Goal: Task Accomplishment & Management: Manage account settings

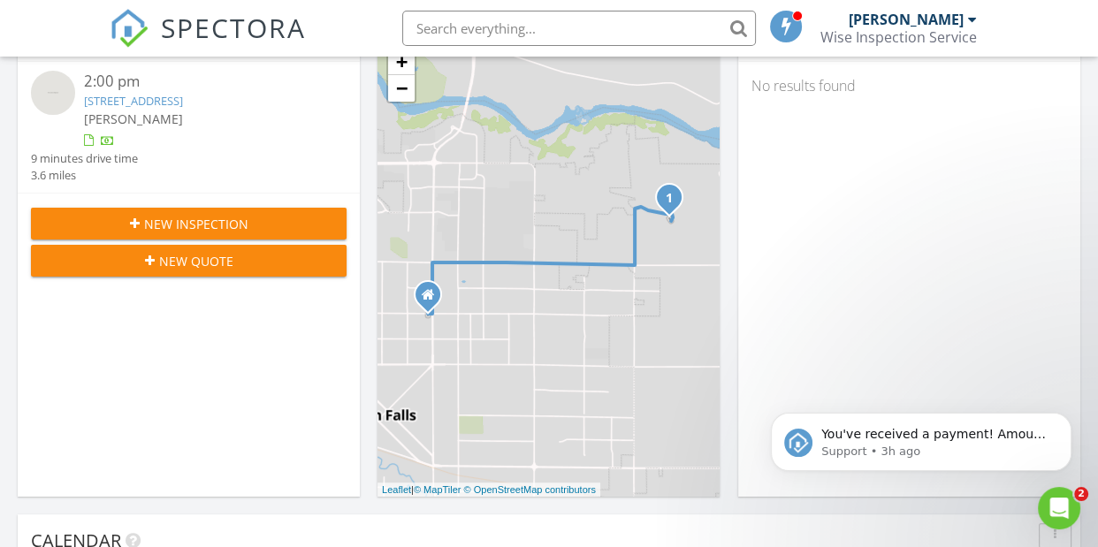
scroll to position [322, 0]
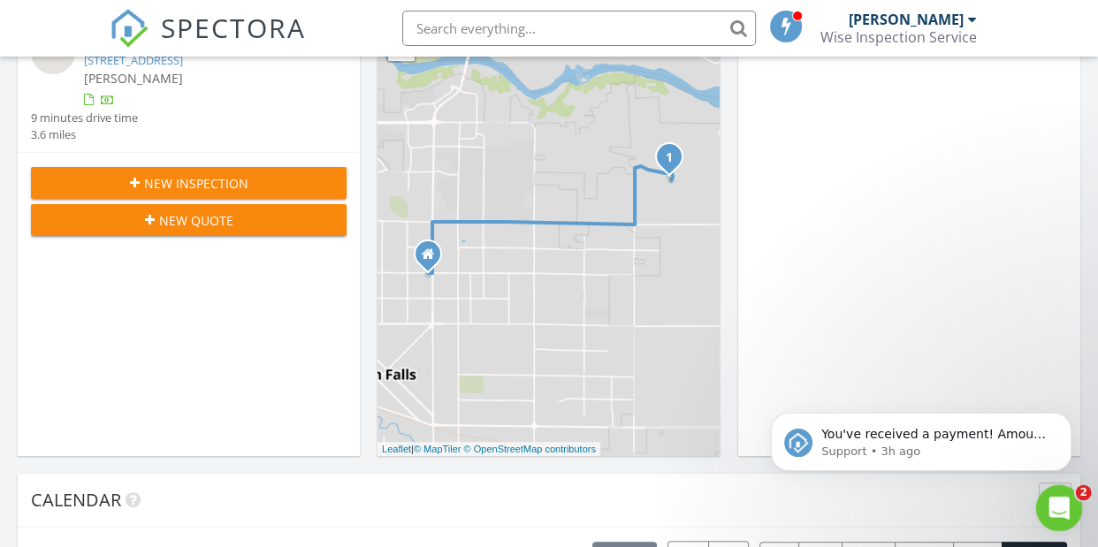
click at [1051, 508] on icon "Open Intercom Messenger" at bounding box center [1057, 506] width 29 height 29
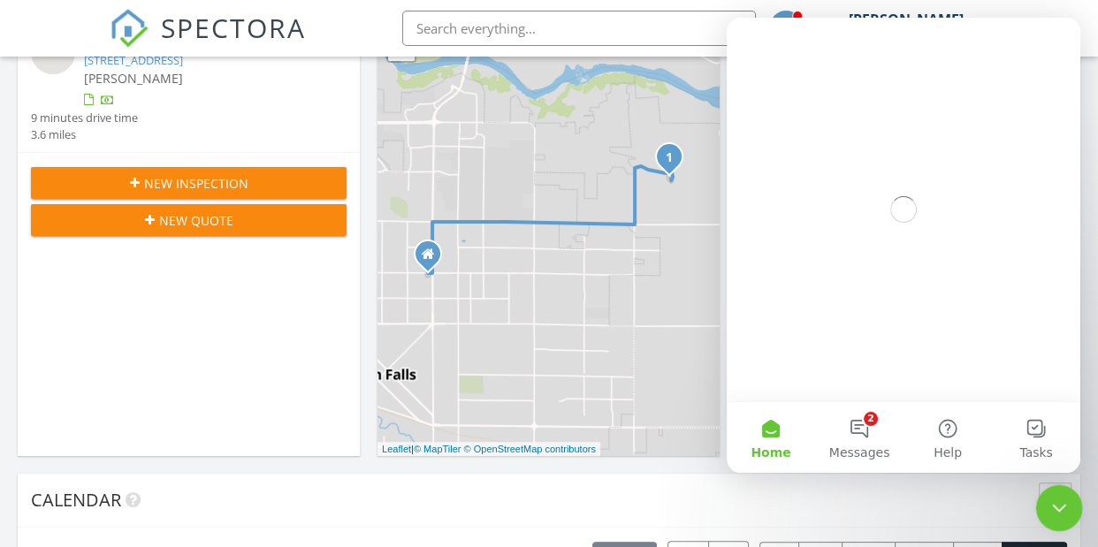
scroll to position [0, 0]
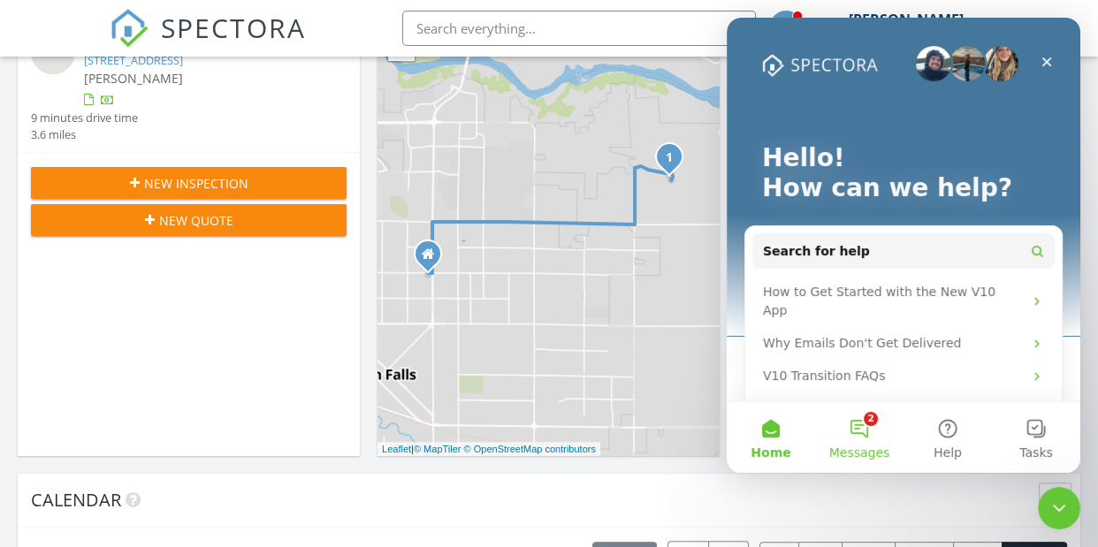
click at [864, 433] on button "2 Messages" at bounding box center [859, 437] width 88 height 71
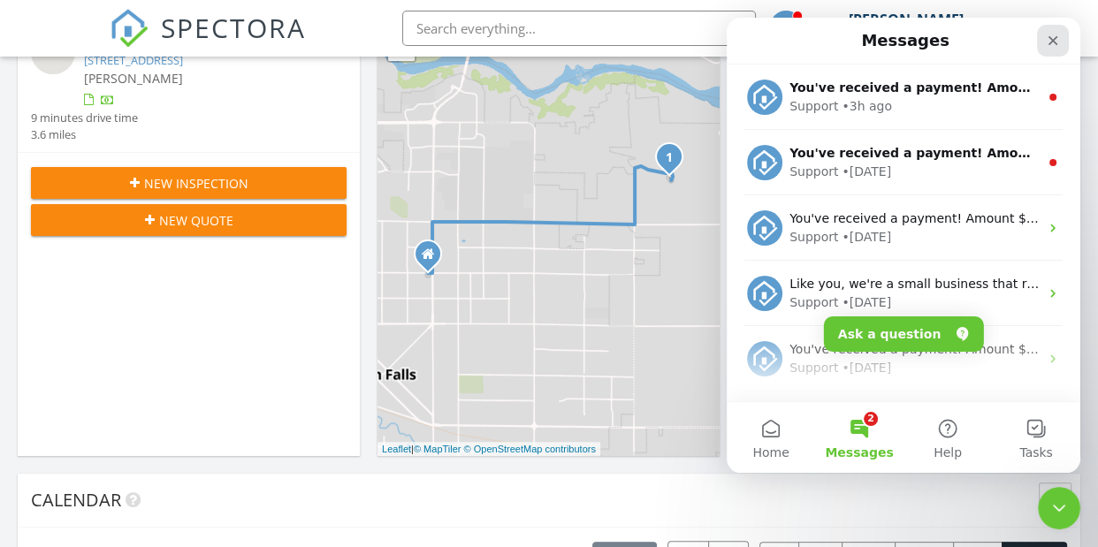
click at [1057, 42] on icon "Close" at bounding box center [1053, 41] width 14 height 14
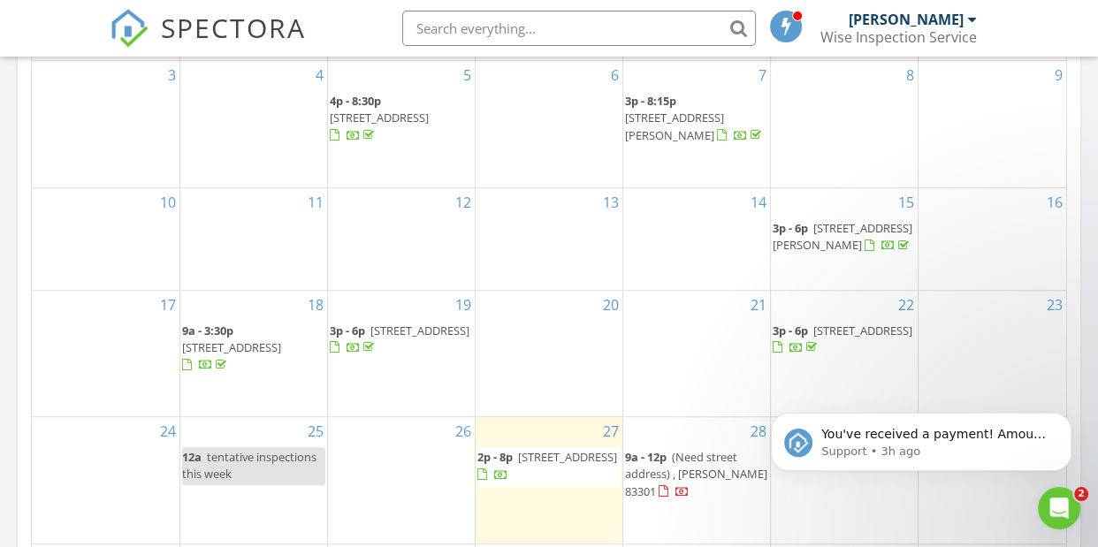
scroll to position [1312, 0]
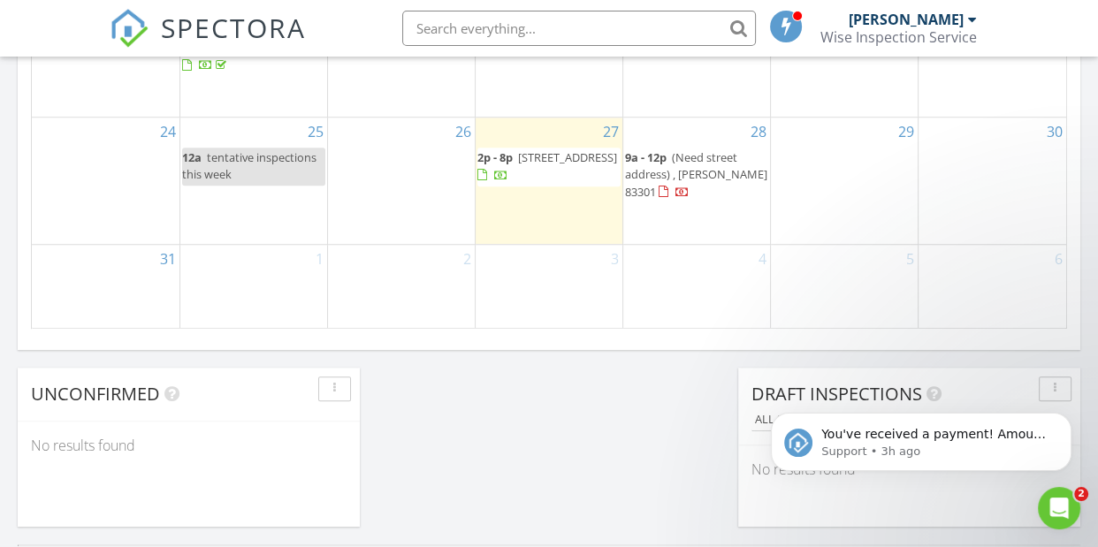
click at [688, 223] on div "28 9a - 12p (Need street address) , Buhl 83301" at bounding box center [696, 181] width 147 height 126
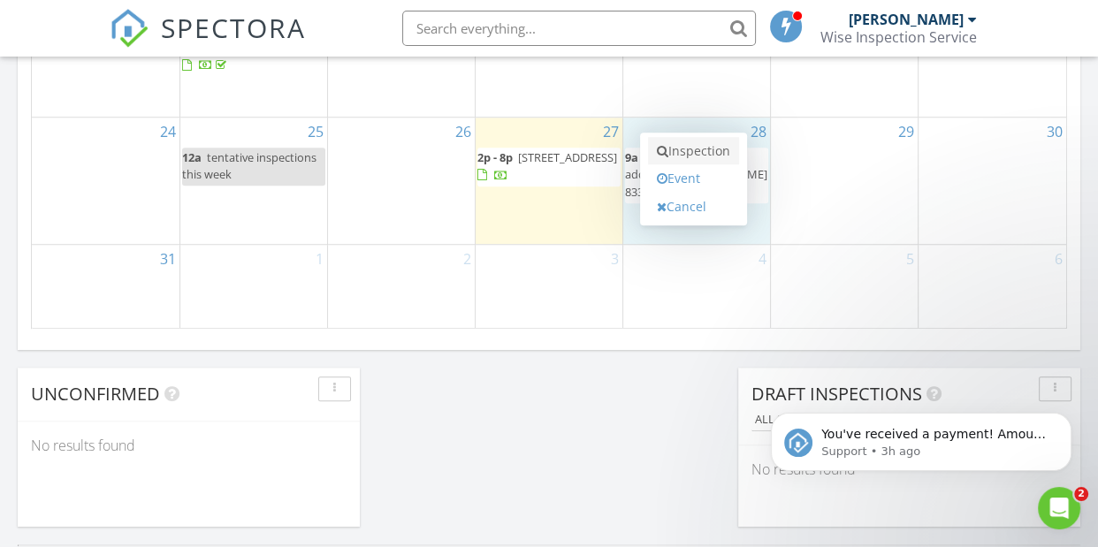
click at [697, 152] on link "Inspection" at bounding box center [693, 151] width 91 height 28
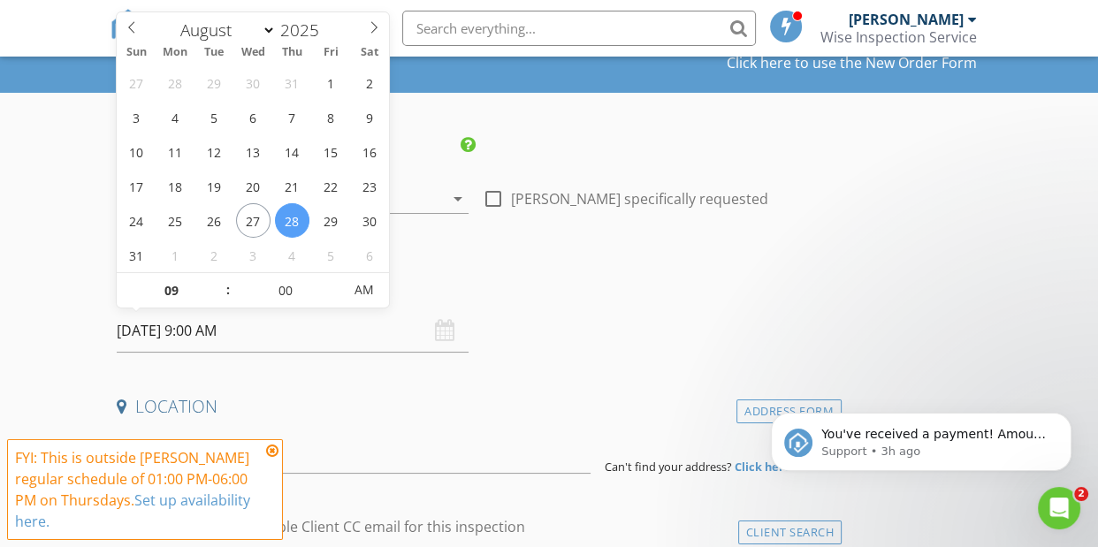
click at [233, 332] on input "08/28/2025 9:00 AM" at bounding box center [293, 331] width 352 height 43
type input "10"
type input "08/28/2025 10:00 AM"
click at [220, 280] on span at bounding box center [219, 282] width 12 height 18
type input "11"
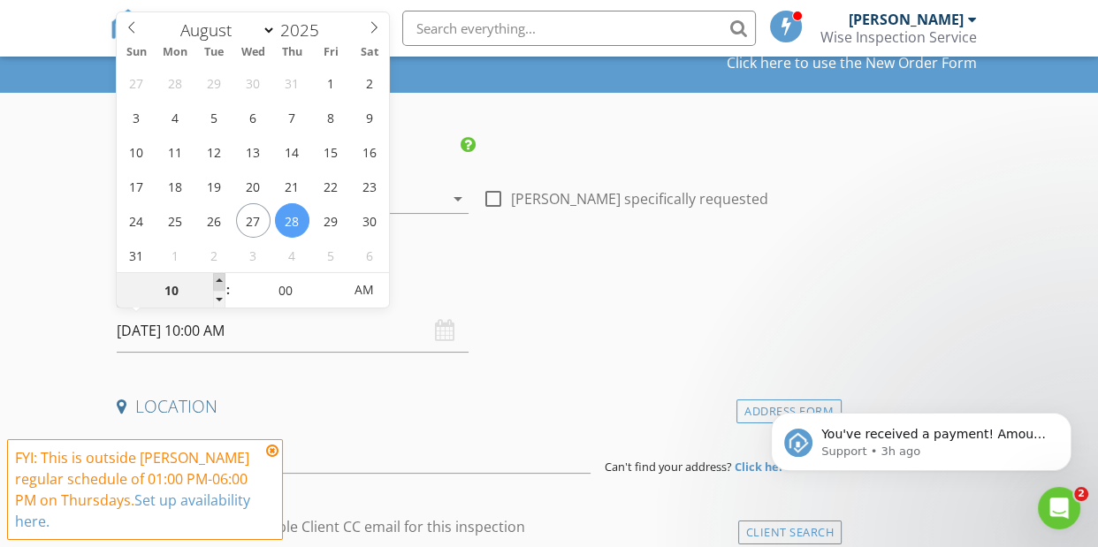
type input "08/28/2025 11:00 AM"
click at [220, 280] on span at bounding box center [219, 282] width 12 height 18
type input "12"
type input "08/28/2025 12:00 PM"
click at [220, 280] on span at bounding box center [219, 282] width 12 height 18
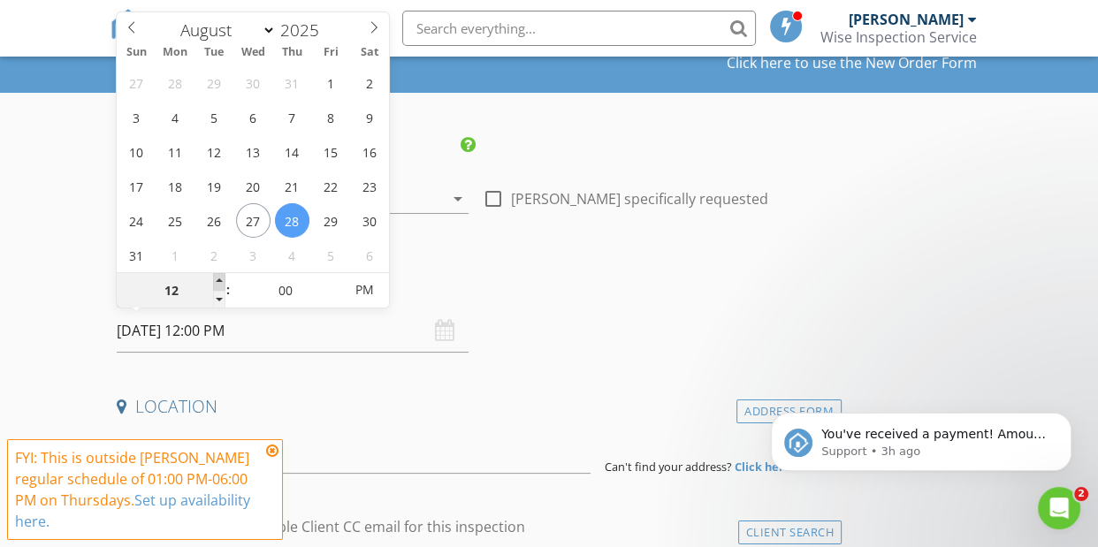
type input "01"
type input "08/28/2025 1:00 PM"
click at [220, 280] on span at bounding box center [219, 282] width 12 height 18
type input "02"
type input "08/28/2025 2:00 PM"
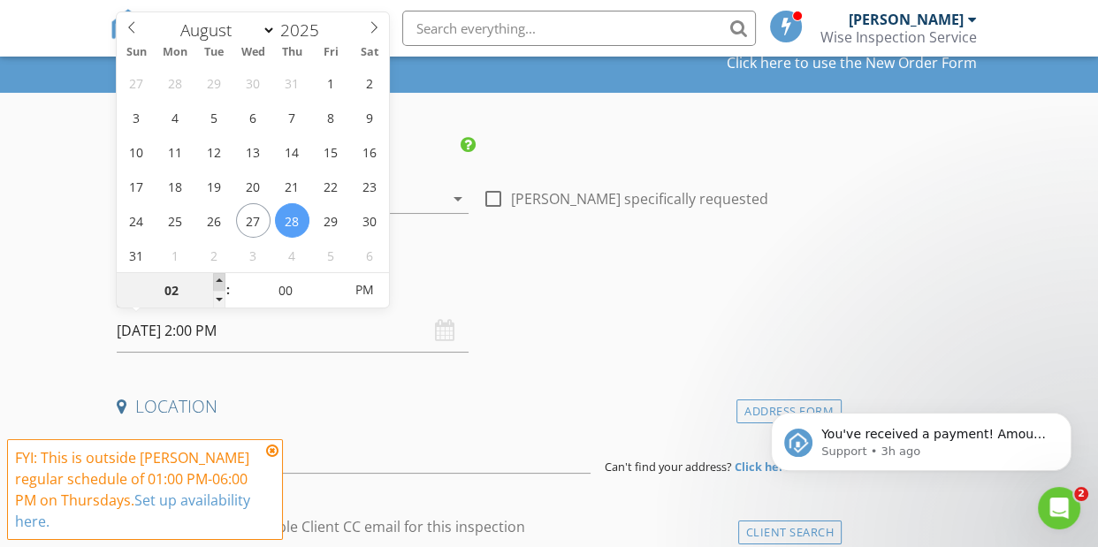
click at [220, 280] on span at bounding box center [219, 282] width 12 height 18
type input "03"
type input "08/28/2025 3:00 PM"
click at [220, 280] on span at bounding box center [219, 282] width 12 height 18
type input "04"
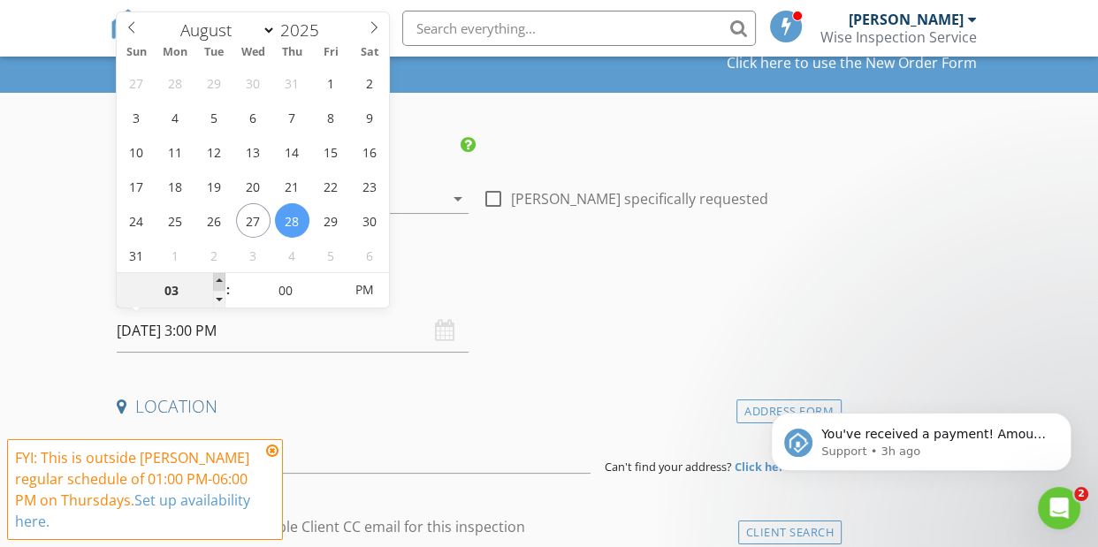
type input "08/28/2025 4:00 PM"
click at [220, 280] on span at bounding box center [219, 282] width 12 height 18
type input "05"
type input "08/28/2025 5:00 PM"
click at [220, 280] on span at bounding box center [219, 282] width 12 height 18
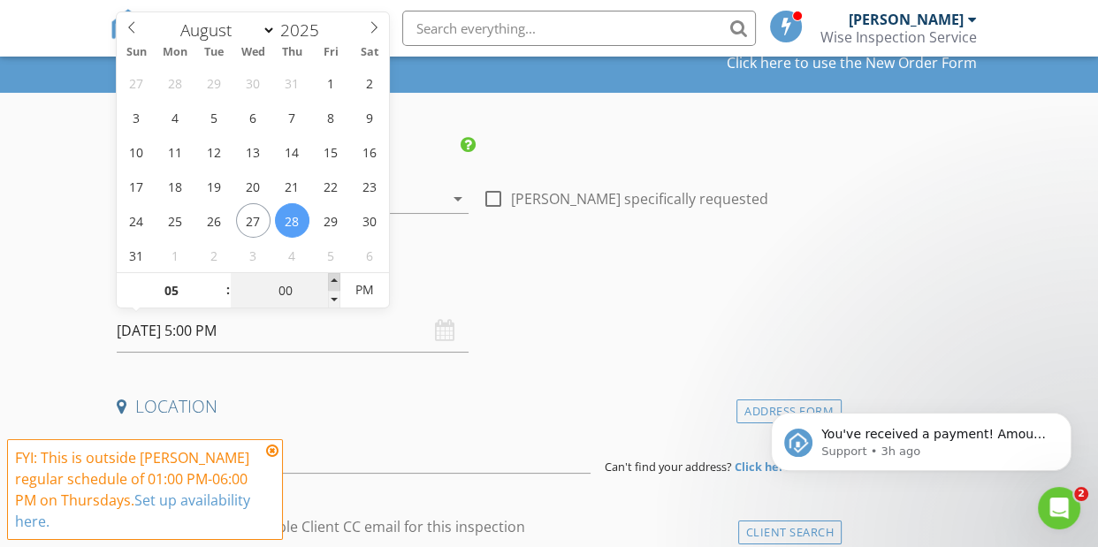
type input "05"
type input "08/28/2025 5:05 PM"
click at [334, 278] on span at bounding box center [334, 282] width 12 height 18
type input "10"
type input "08/28/2025 5:10 PM"
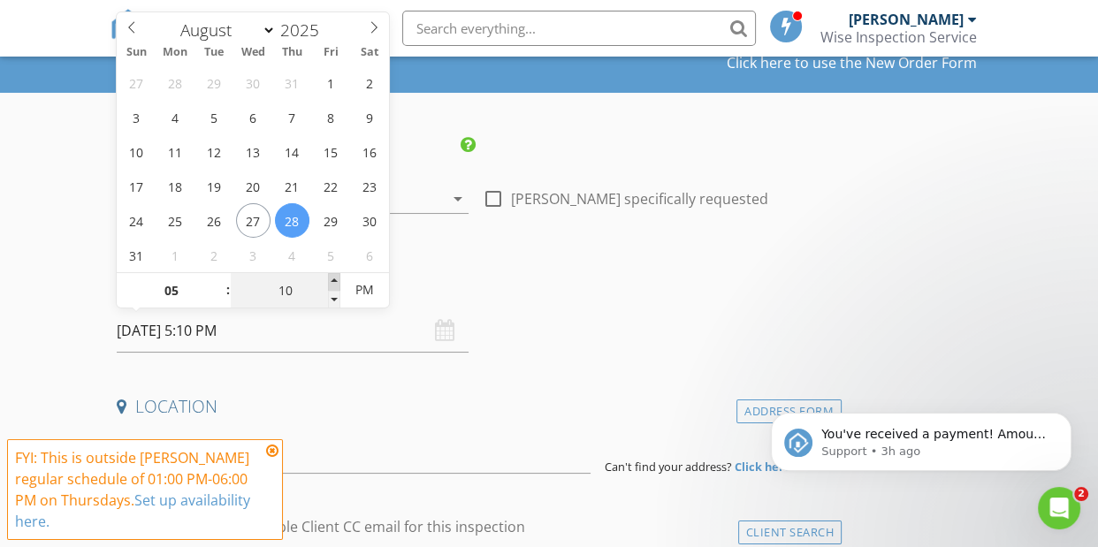
click at [334, 278] on span at bounding box center [334, 282] width 12 height 18
type input "15"
type input "08/28/2025 5:15 PM"
click at [334, 278] on span at bounding box center [334, 282] width 12 height 18
type input "20"
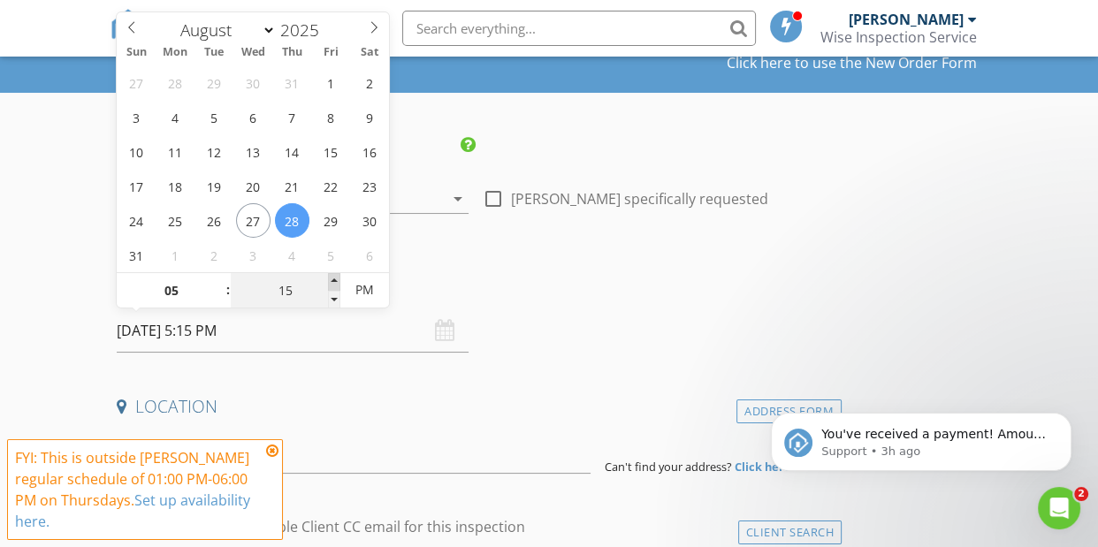
type input "08/28/2025 5:20 PM"
click at [334, 278] on span at bounding box center [334, 282] width 12 height 18
type input "25"
type input "08/28/2025 5:25 PM"
click at [334, 278] on span at bounding box center [334, 282] width 12 height 18
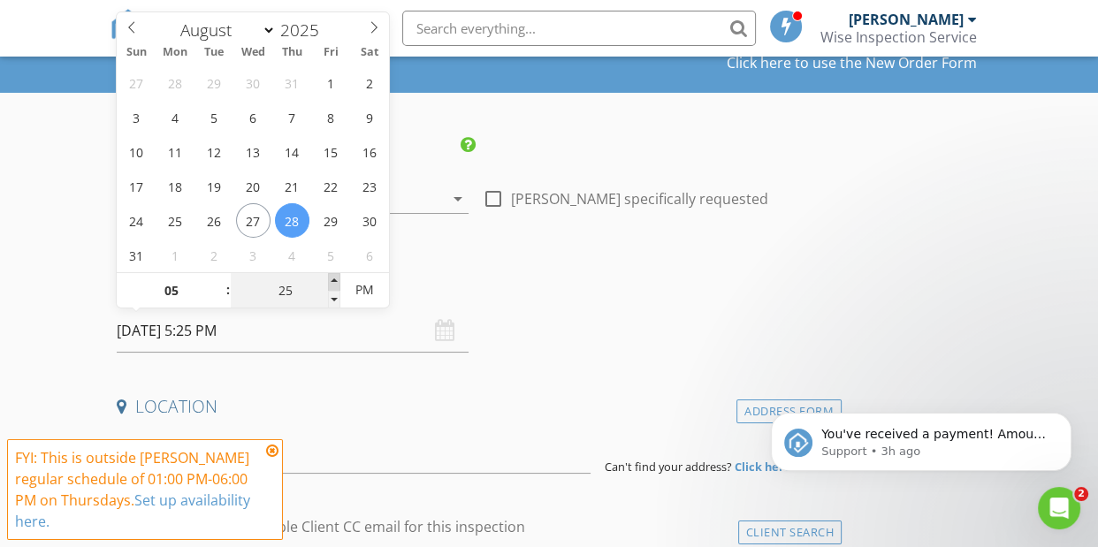
type input "30"
type input "[DATE] 5:30 PM"
click at [334, 278] on span at bounding box center [334, 282] width 12 height 18
type input "35"
type input "08/28/2025 5:35 PM"
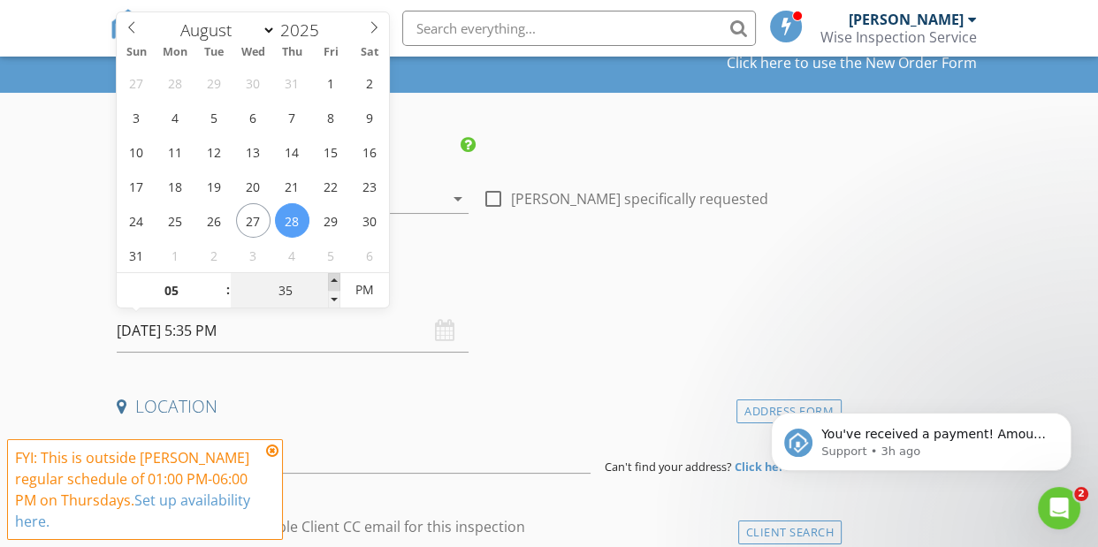
click at [334, 278] on span at bounding box center [334, 282] width 12 height 18
type input "40"
type input "08/28/2025 5:40 PM"
click at [334, 278] on span at bounding box center [334, 282] width 12 height 18
type input "35"
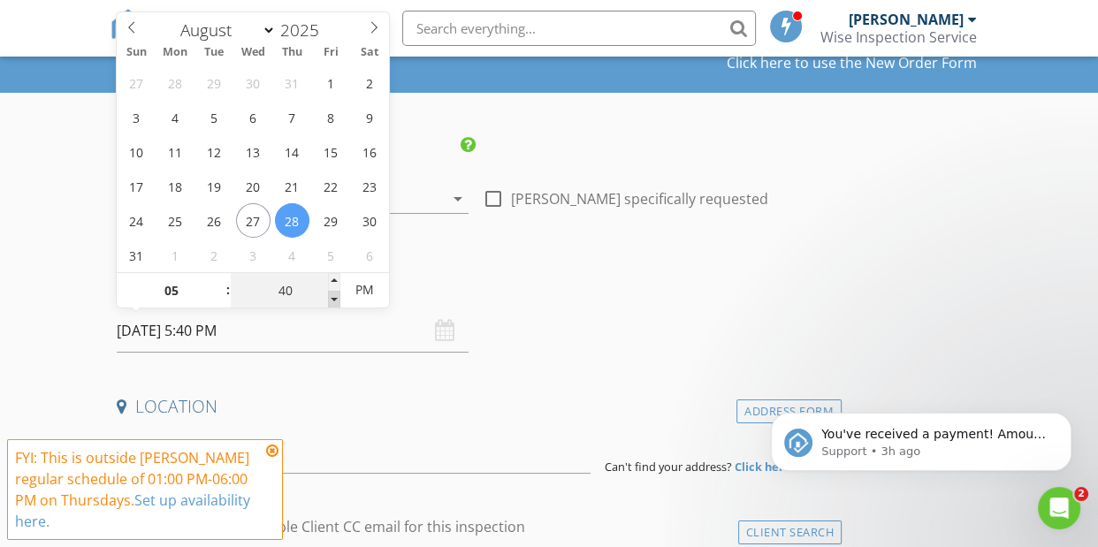
type input "08/28/2025 5:35 PM"
click at [335, 295] on span at bounding box center [334, 300] width 12 height 18
type input "30"
type input "[DATE] 5:30 PM"
click at [335, 295] on span at bounding box center [334, 300] width 12 height 18
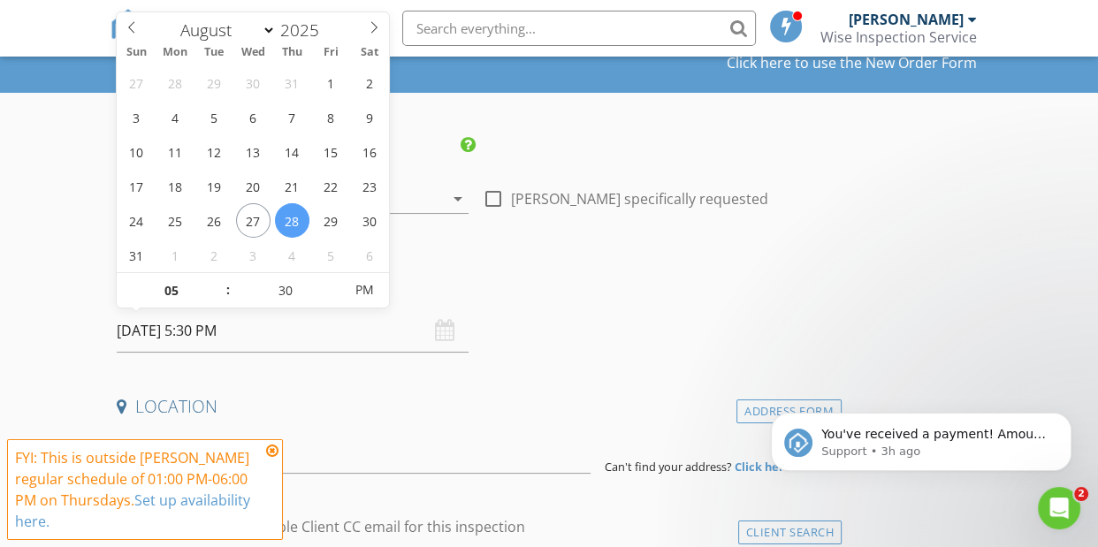
click at [514, 303] on div "Date/Time" at bounding box center [476, 291] width 732 height 35
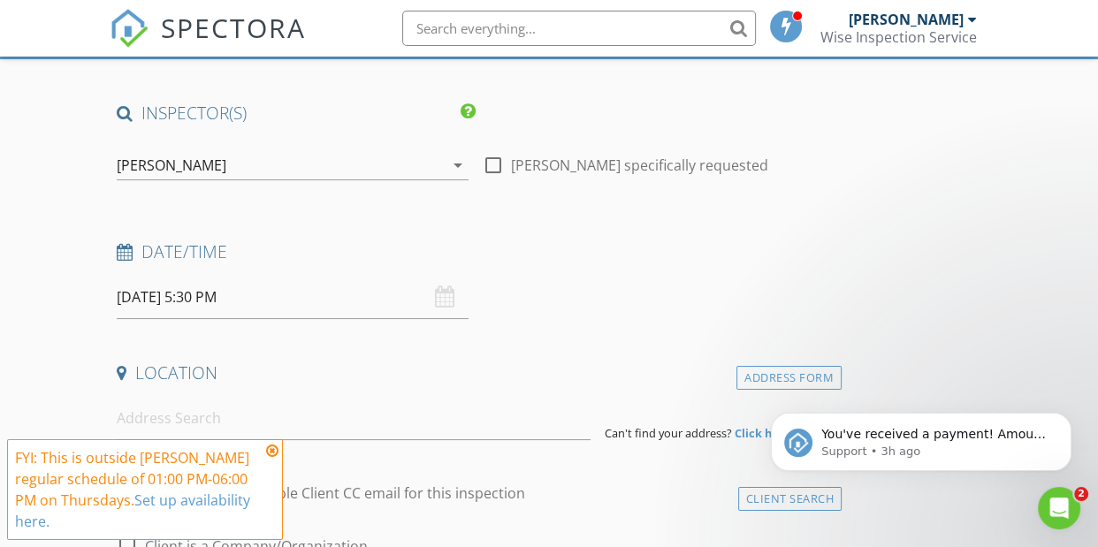
scroll to position [138, 0]
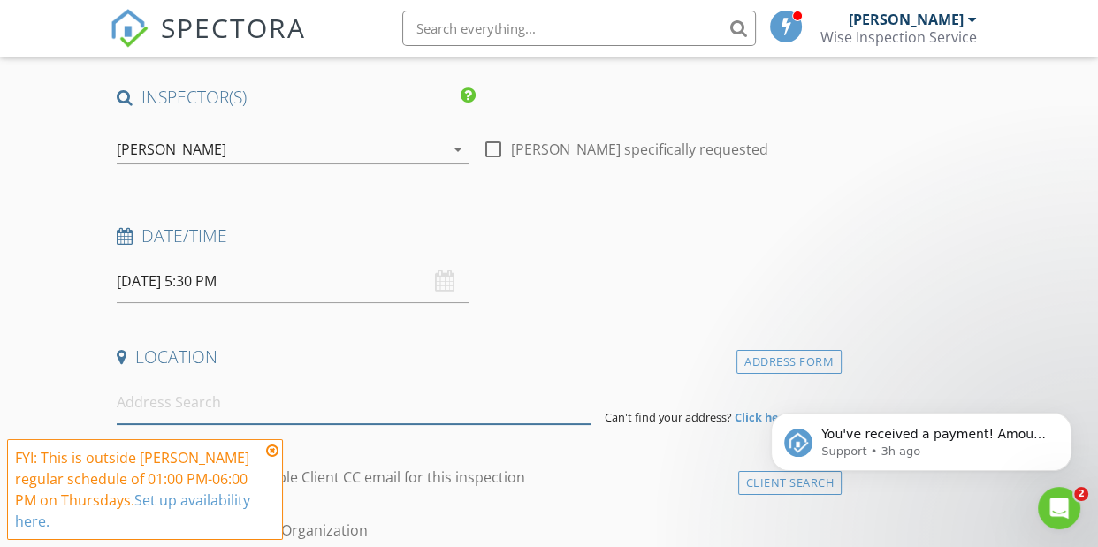
click at [219, 402] on input at bounding box center [354, 402] width 474 height 43
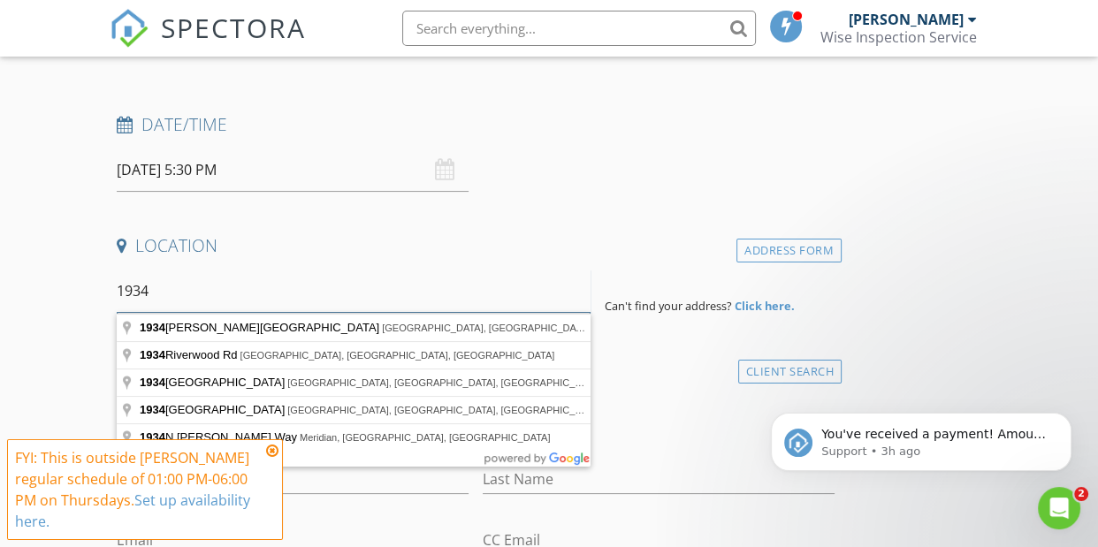
scroll to position [274, 0]
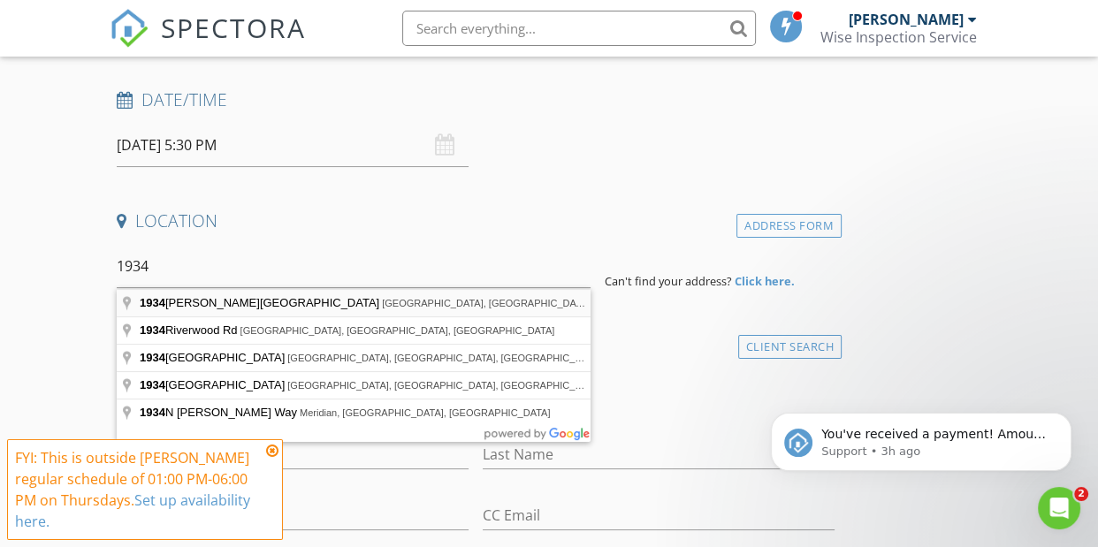
type input "1934 Shoup Avenue East, Twin Falls, ID, USA"
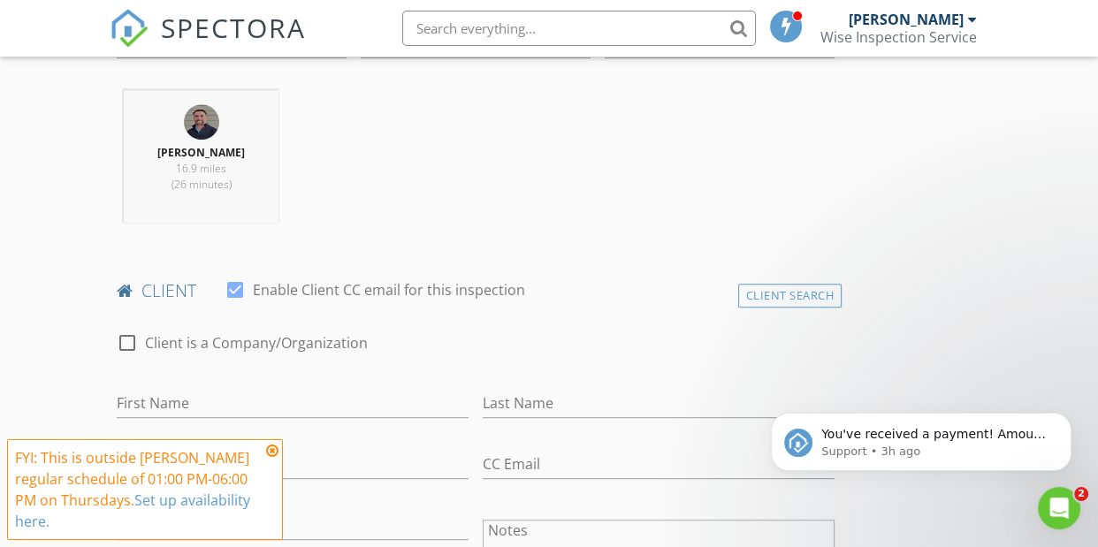
scroll to position [732, 0]
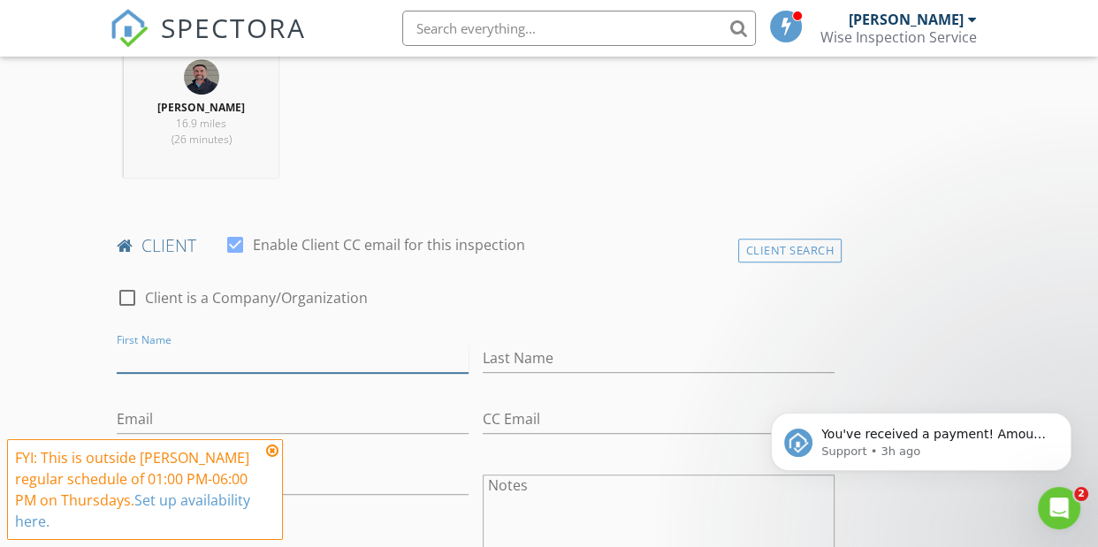
click at [294, 361] on input "First Name" at bounding box center [293, 358] width 352 height 29
type input "Nathan"
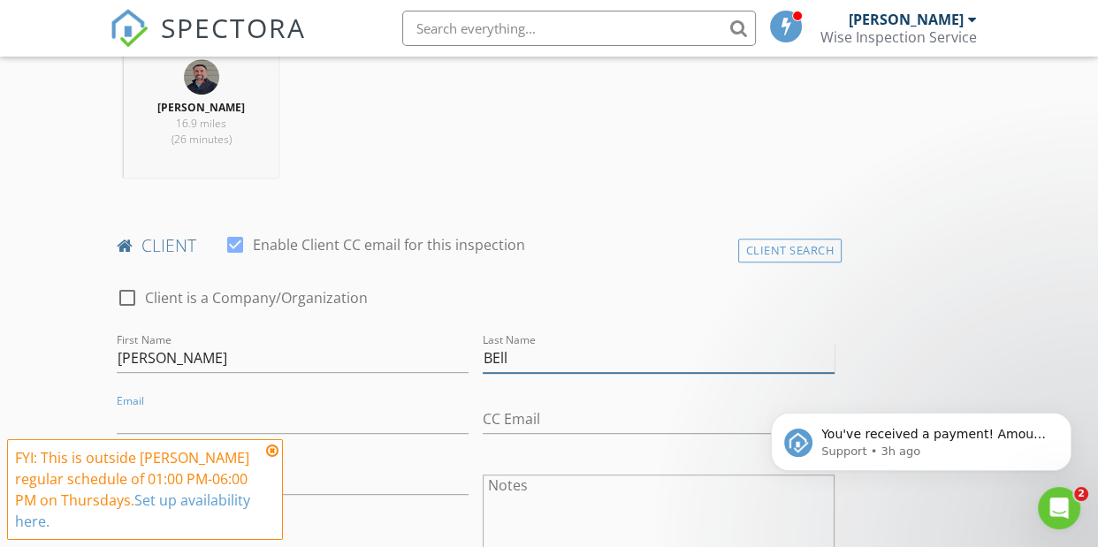
click at [521, 360] on input "BEll" at bounding box center [659, 358] width 352 height 29
type input "Bell"
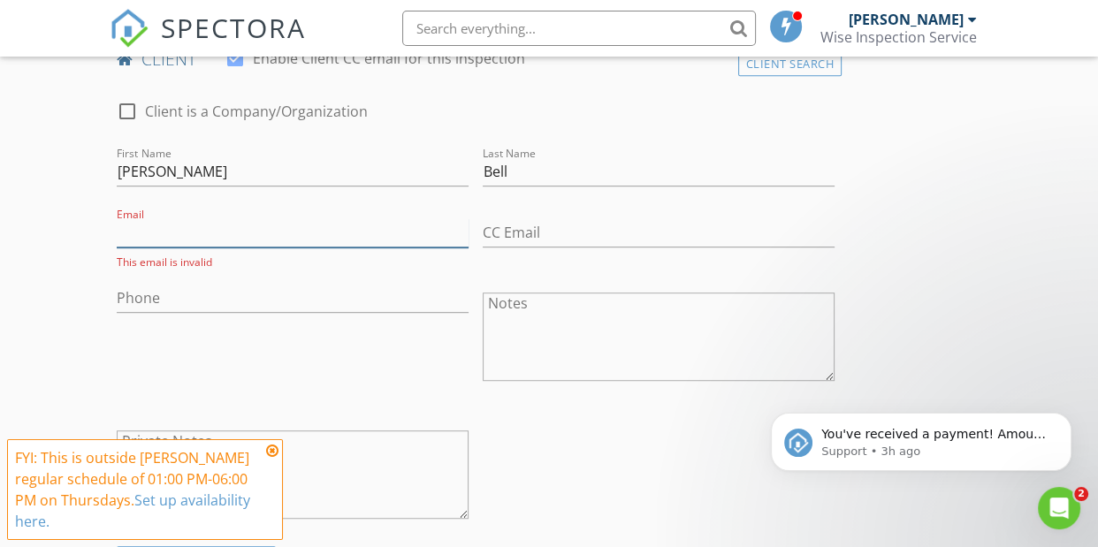
scroll to position [1306, 0]
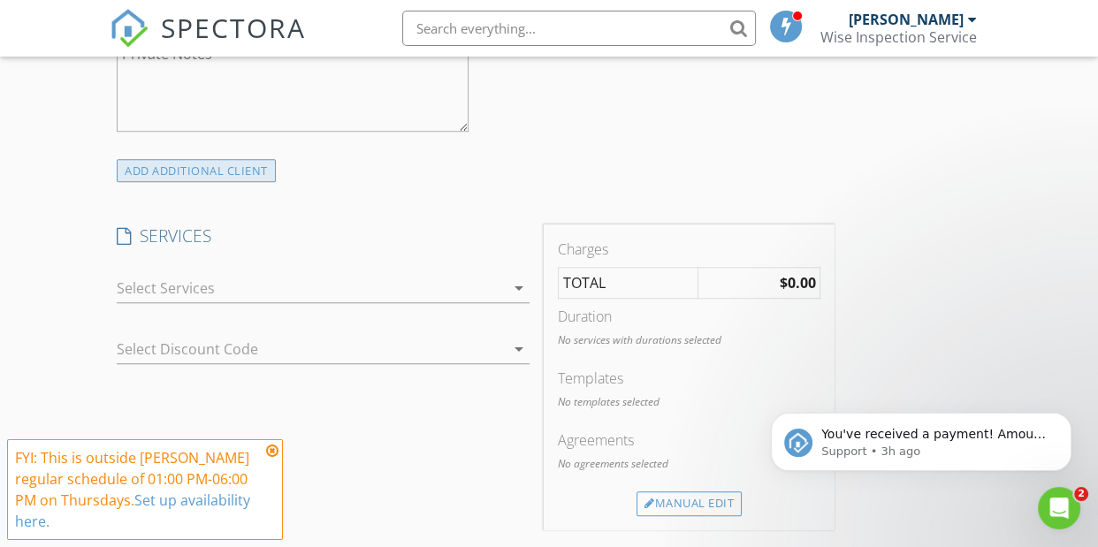
click at [193, 174] on div "ADD ADDITIONAL client" at bounding box center [196, 171] width 159 height 24
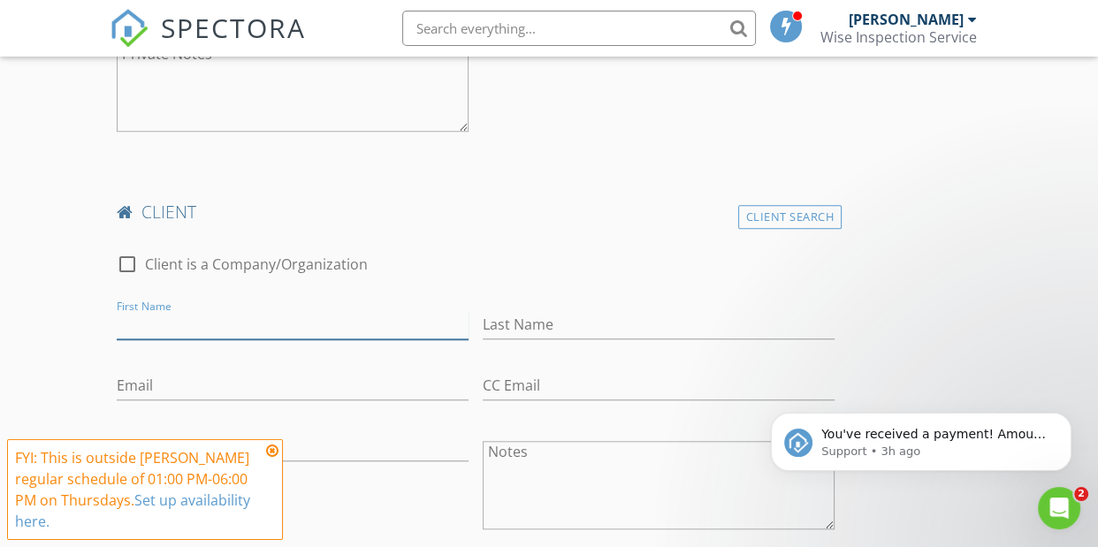
click at [210, 321] on input "First Name" at bounding box center [293, 324] width 352 height 29
type input "Meggan"
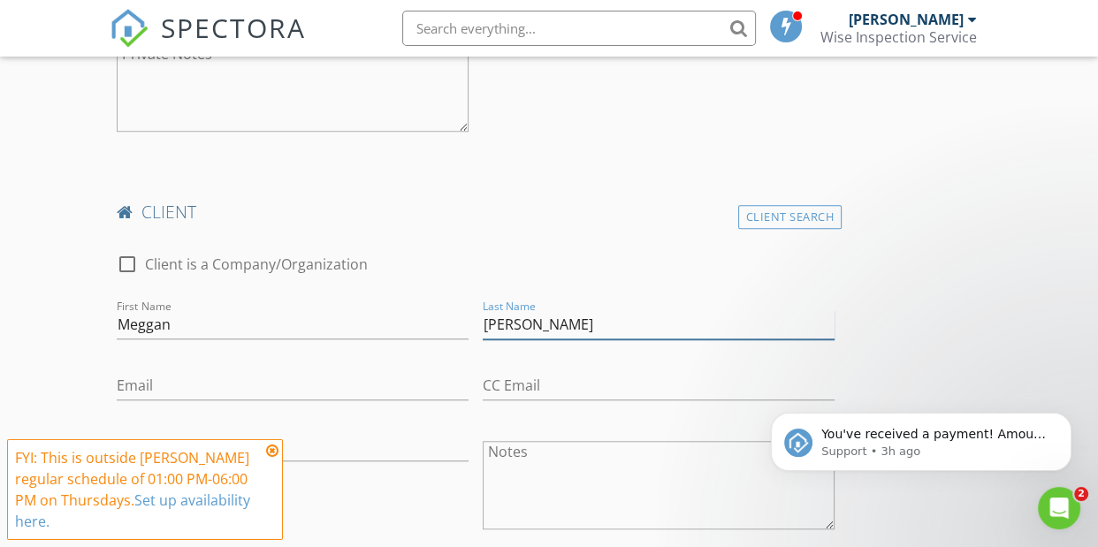
type input "Marshall"
click at [349, 314] on input "Meggan" at bounding box center [293, 324] width 352 height 29
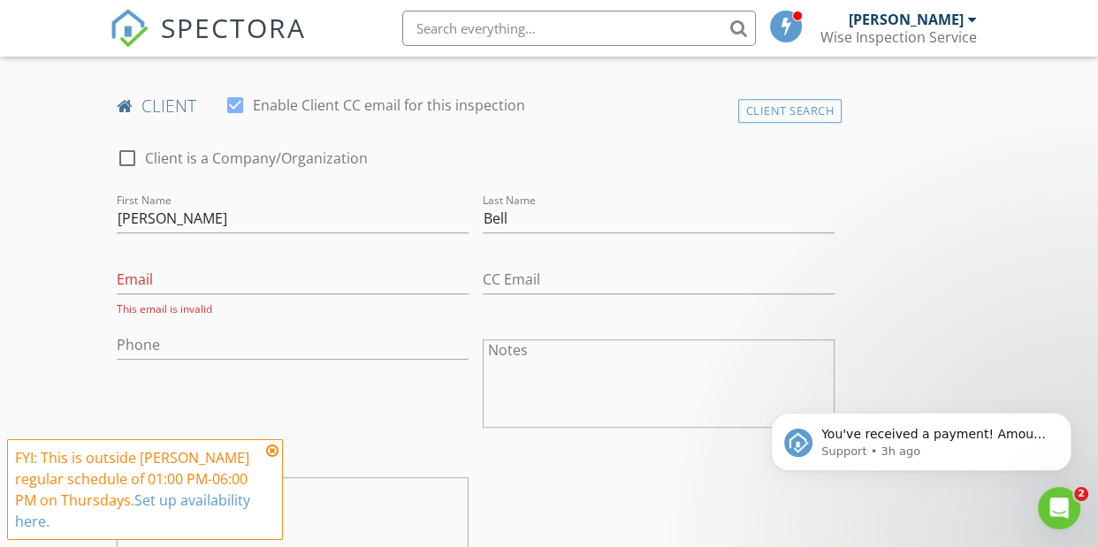
scroll to position [891, 0]
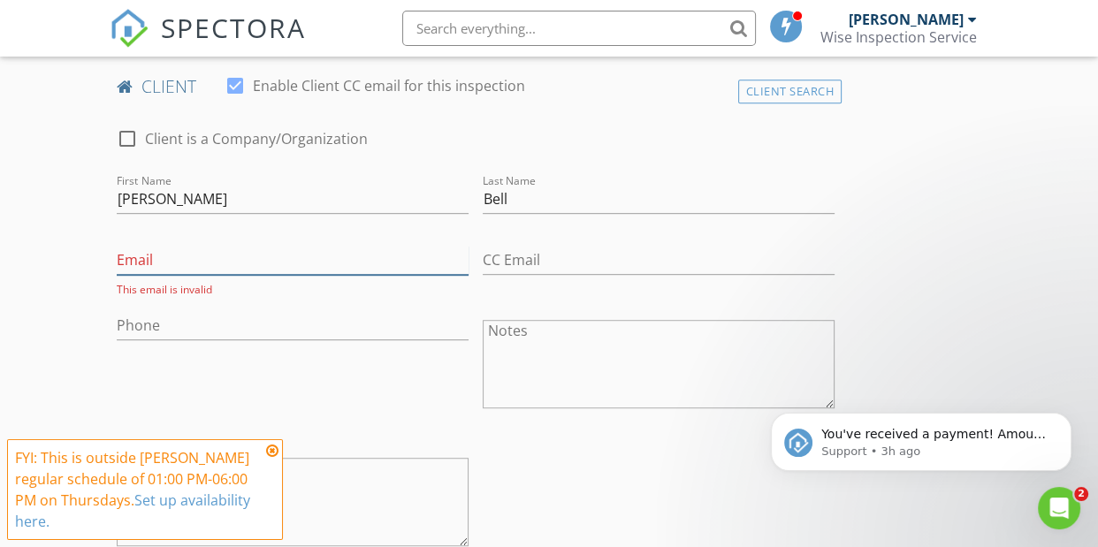
click at [294, 253] on input "Email" at bounding box center [293, 260] width 352 height 29
type input "nathanbell14524@gmail.com"
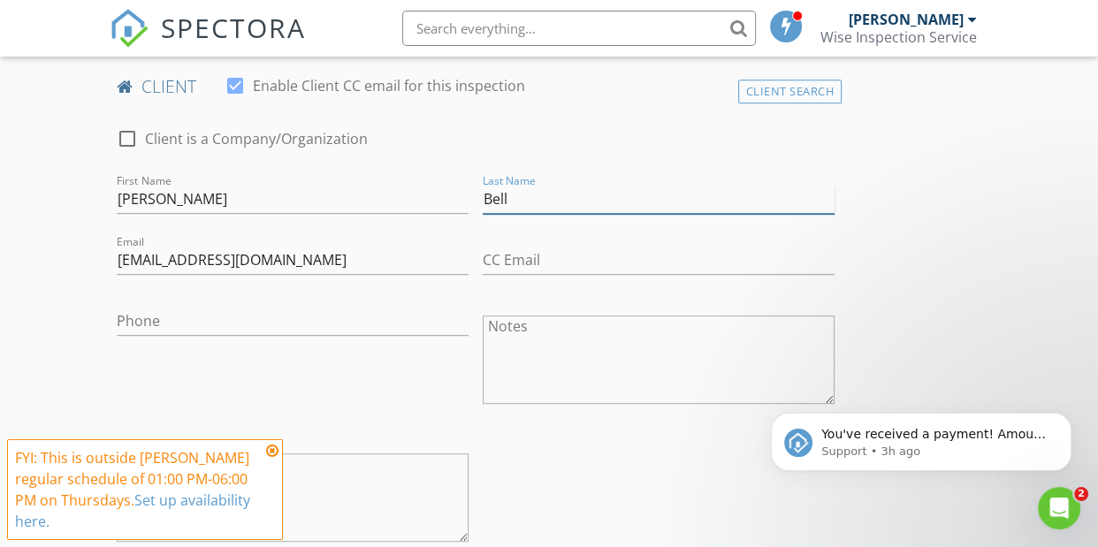
click at [502, 196] on input "Bell" at bounding box center [659, 199] width 352 height 29
type input "Ball"
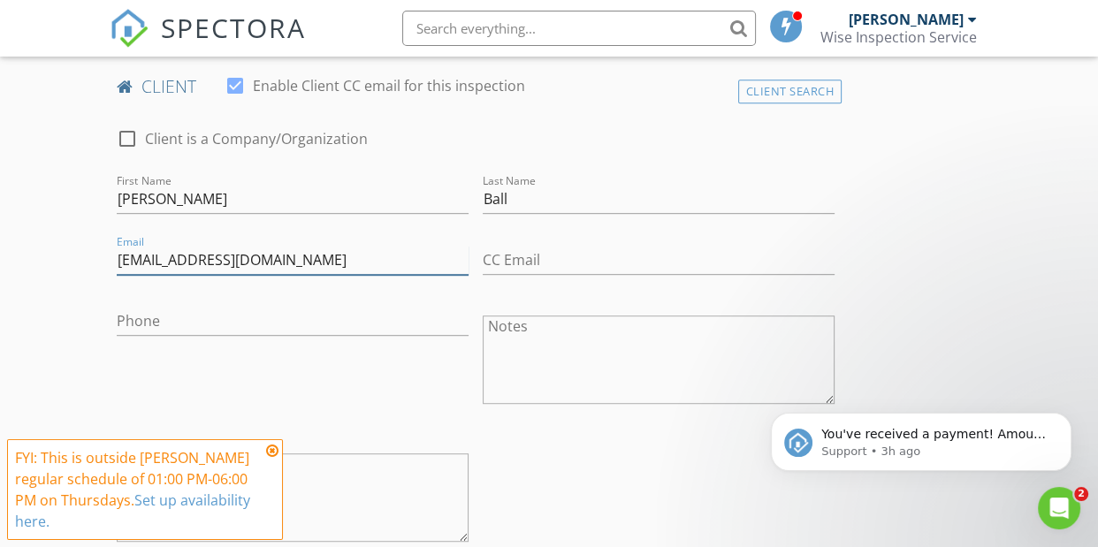
click at [177, 256] on input "nathanbell14524@gmail.com" at bounding box center [293, 260] width 352 height 29
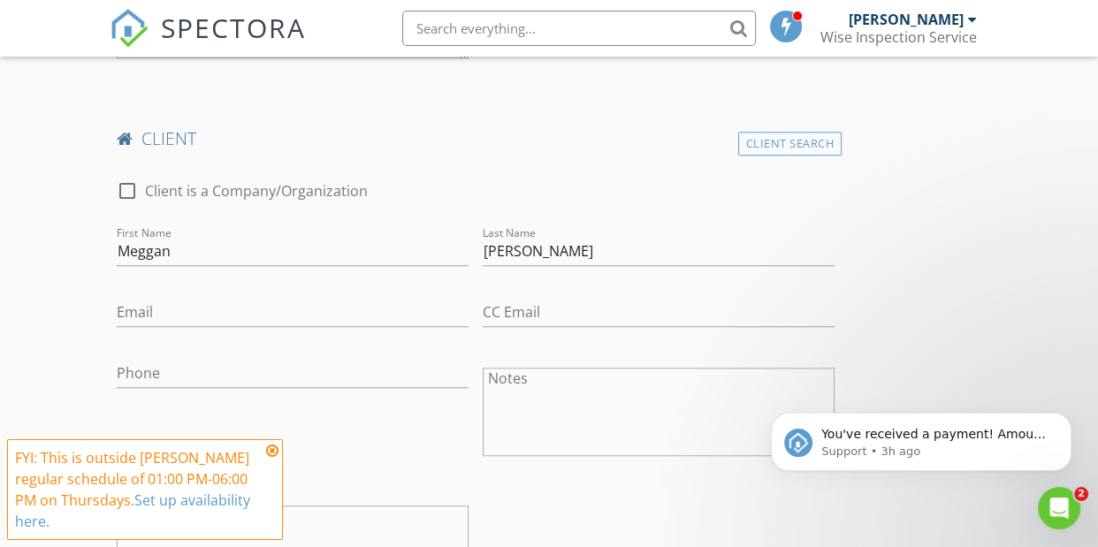
scroll to position [1380, 0]
type input "nathanball14524@gmail.com"
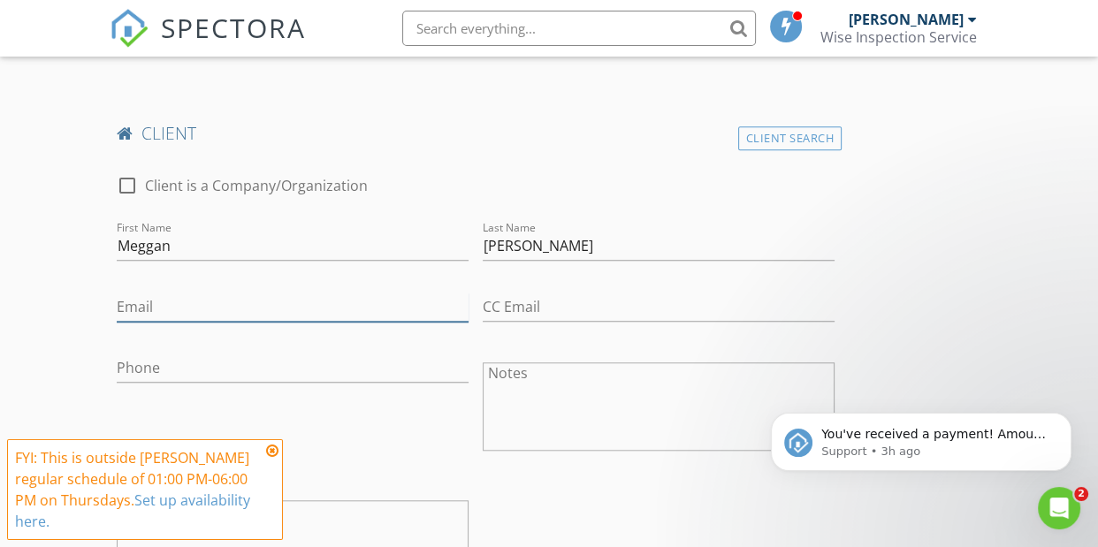
click at [248, 310] on input "Email" at bounding box center [293, 307] width 352 height 29
type input "meggan.marshall8@gmail.com"
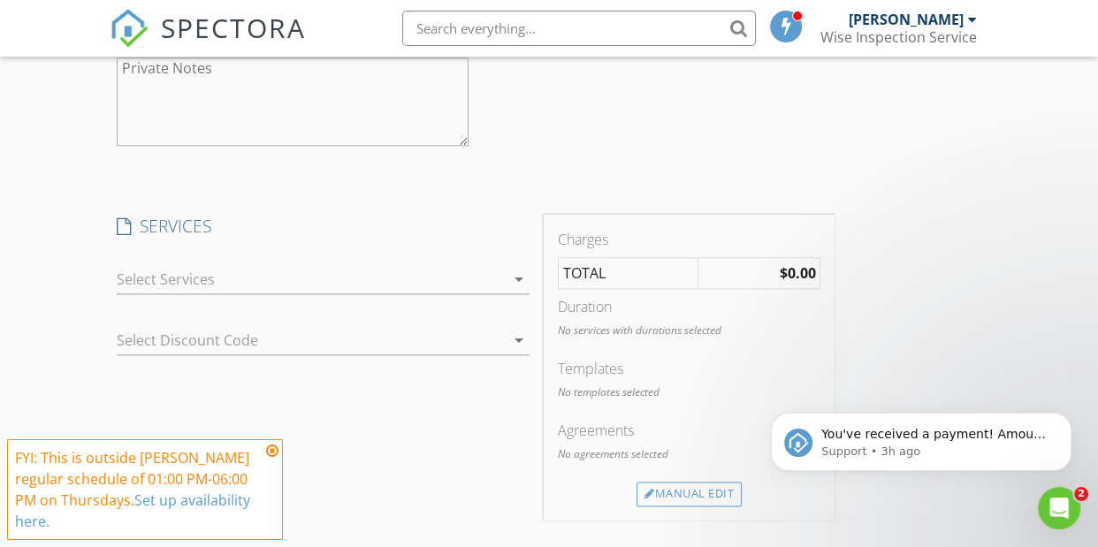
scroll to position [1829, 0]
type input "208-451-4446"
click at [461, 268] on div at bounding box center [311, 274] width 388 height 28
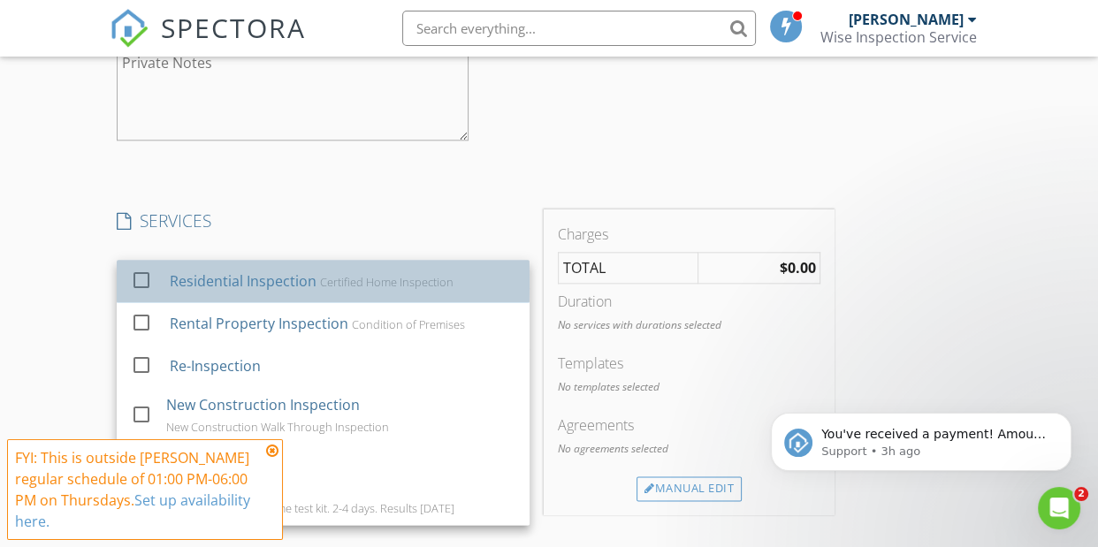
click at [271, 279] on div "Residential Inspection" at bounding box center [243, 281] width 147 height 21
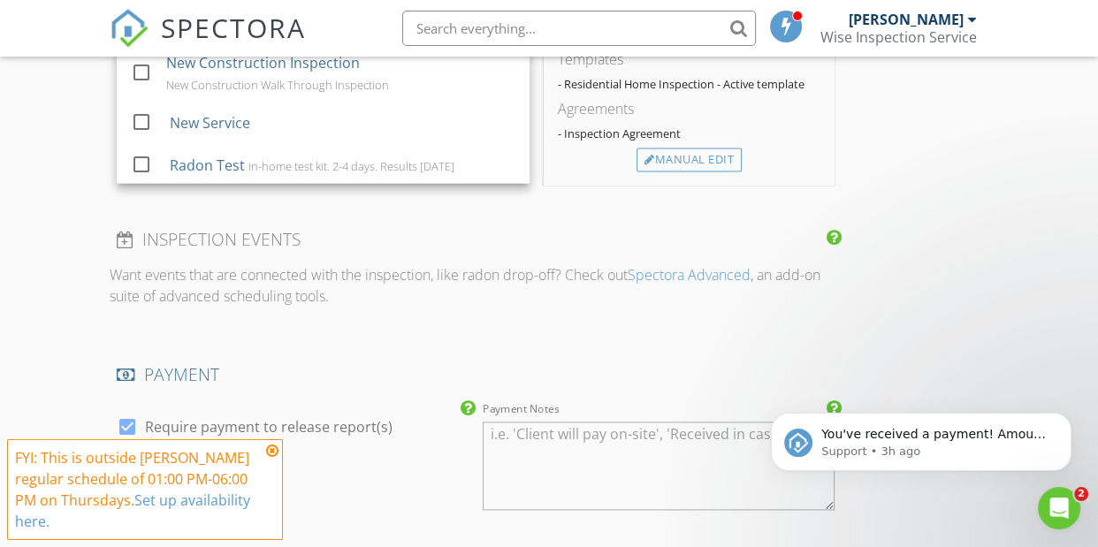
scroll to position [2175, 0]
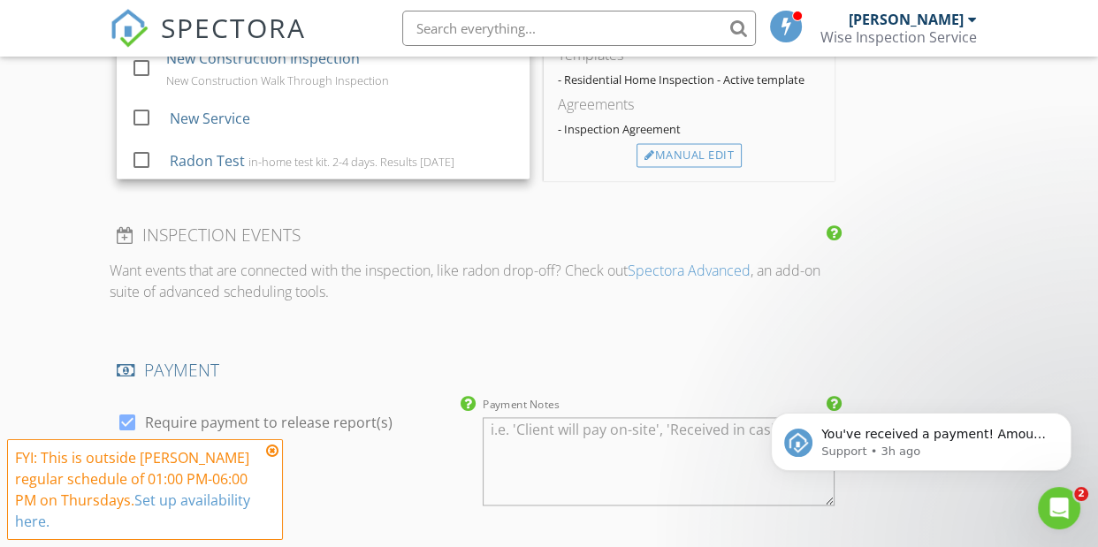
click at [457, 249] on div "INSPECTION EVENTS" at bounding box center [476, 241] width 732 height 35
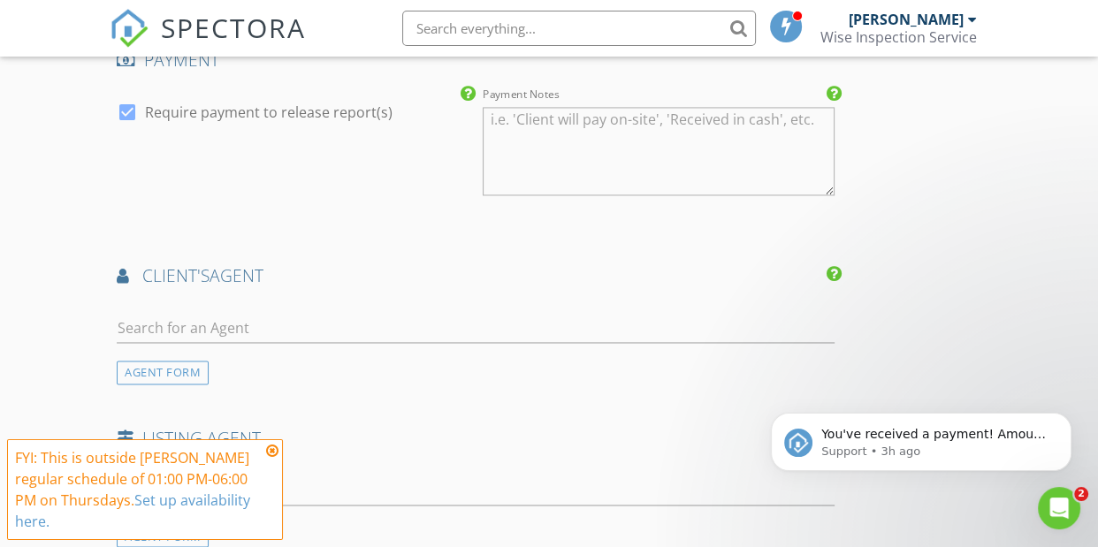
scroll to position [2581, 0]
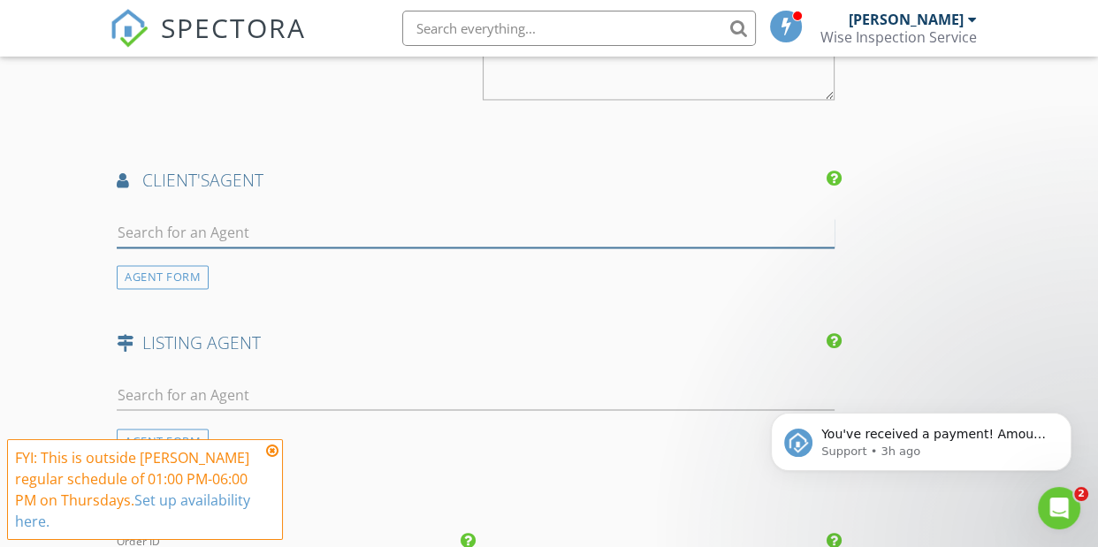
click at [238, 235] on input "text" at bounding box center [476, 232] width 718 height 29
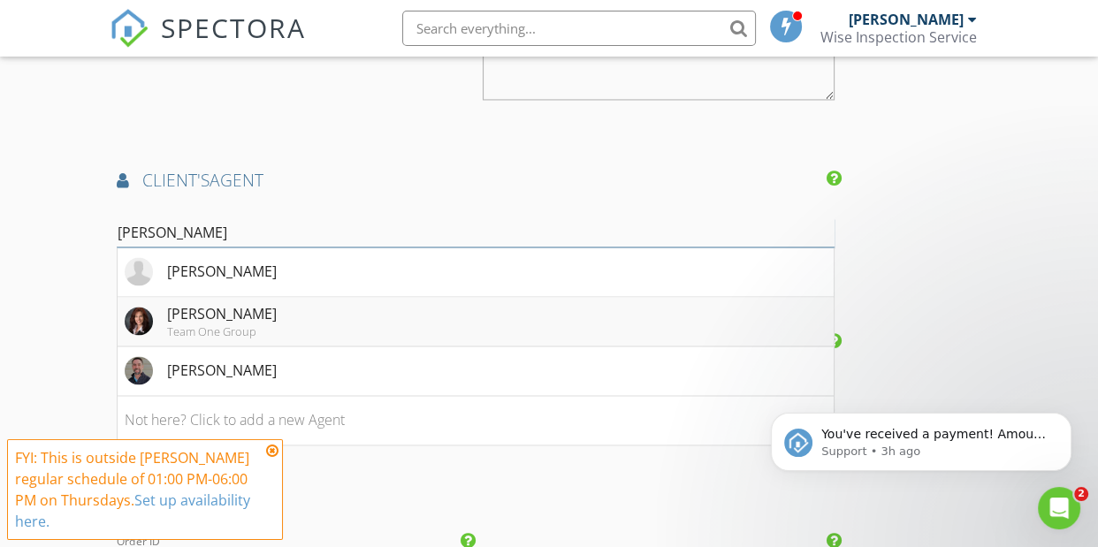
type input "dana"
click at [231, 306] on div "Dana Gowan" at bounding box center [222, 313] width 110 height 21
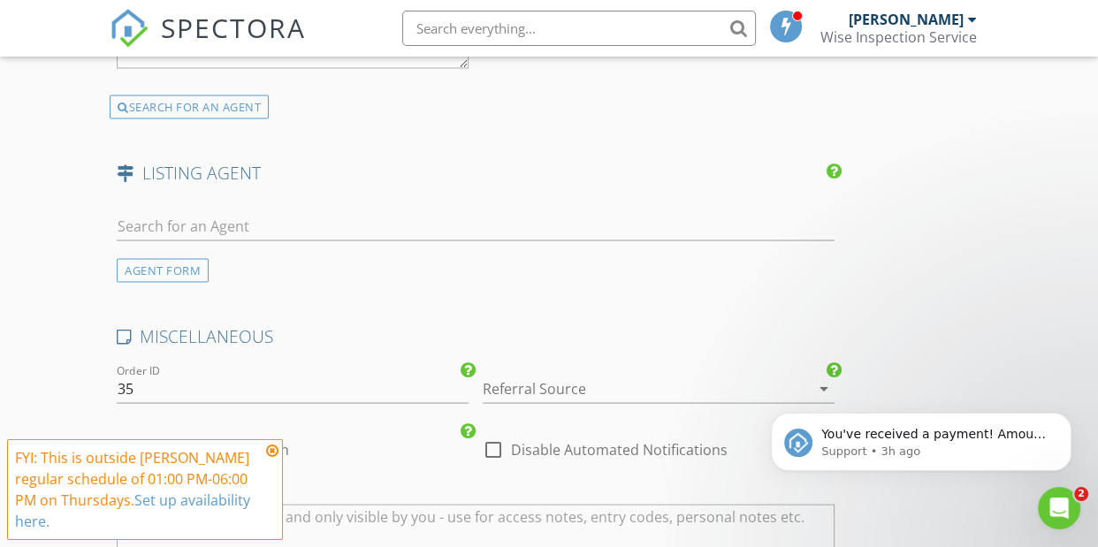
scroll to position [3541, 0]
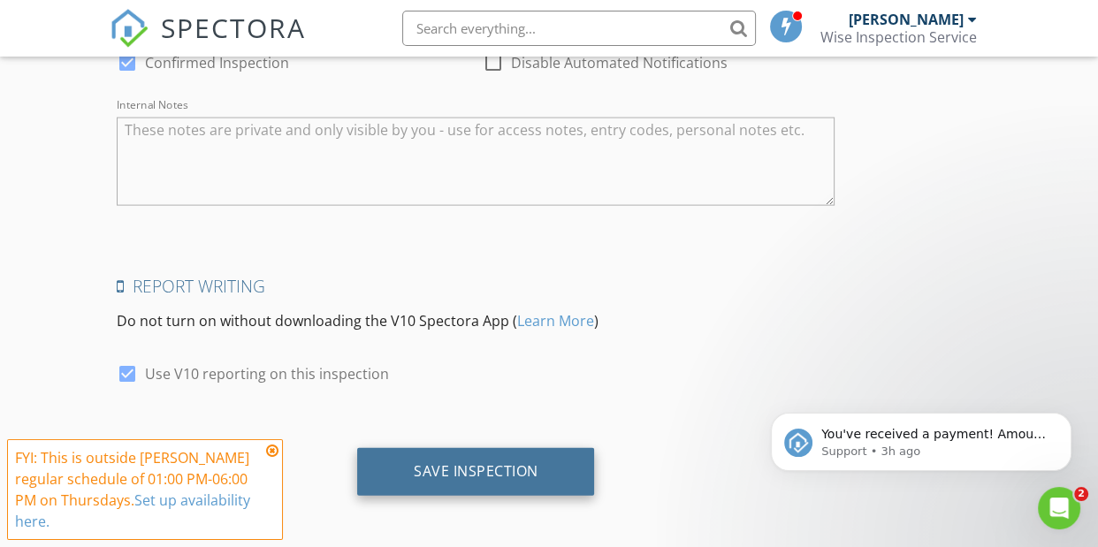
click at [490, 481] on div "Save Inspection" at bounding box center [476, 472] width 238 height 48
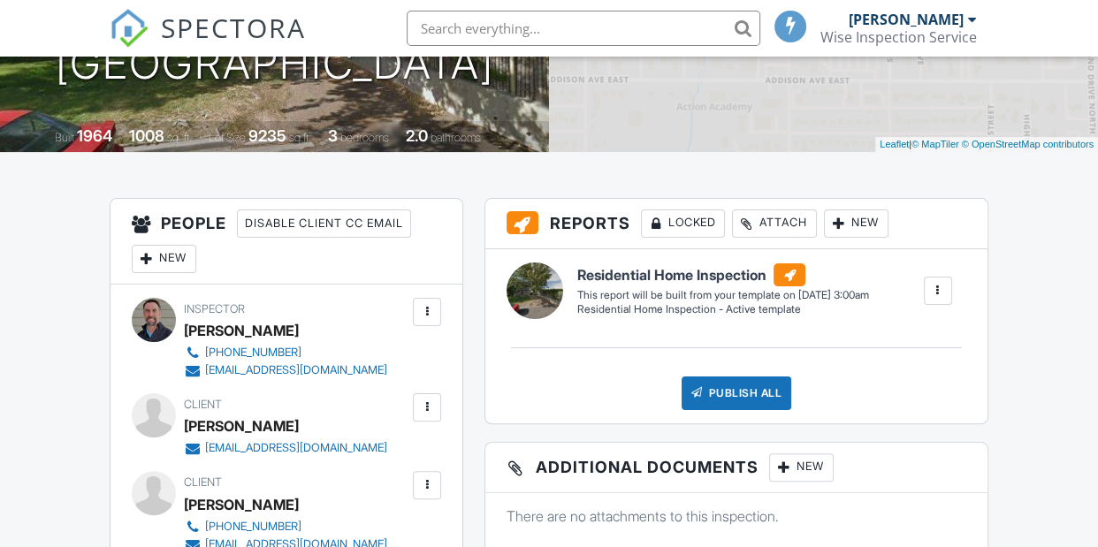
scroll to position [499, 0]
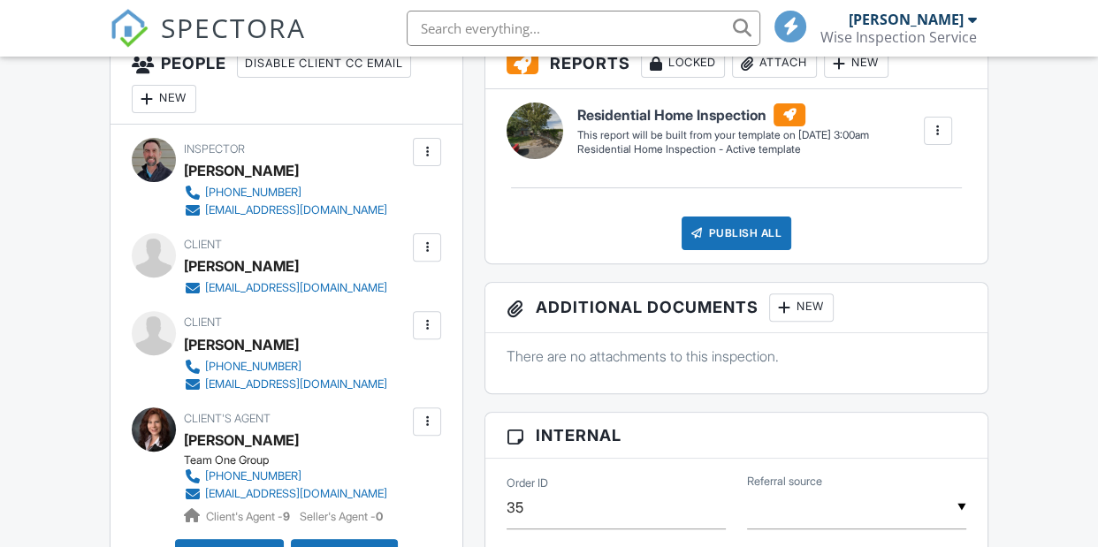
click at [426, 245] on div at bounding box center [427, 248] width 18 height 18
click at [424, 248] on div at bounding box center [427, 248] width 18 height 18
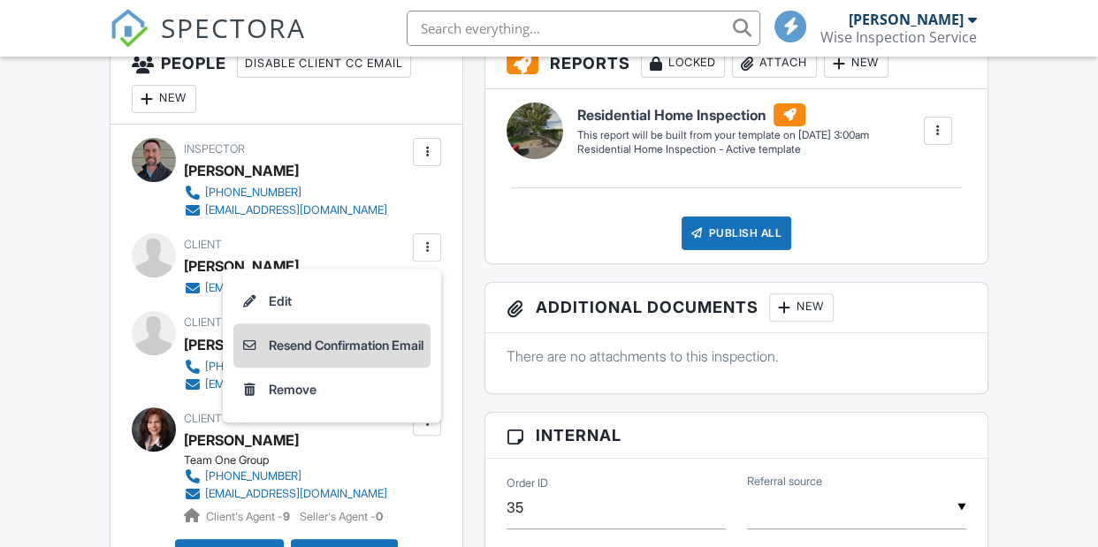
click at [317, 348] on li "Resend Confirmation Email" at bounding box center [331, 346] width 197 height 44
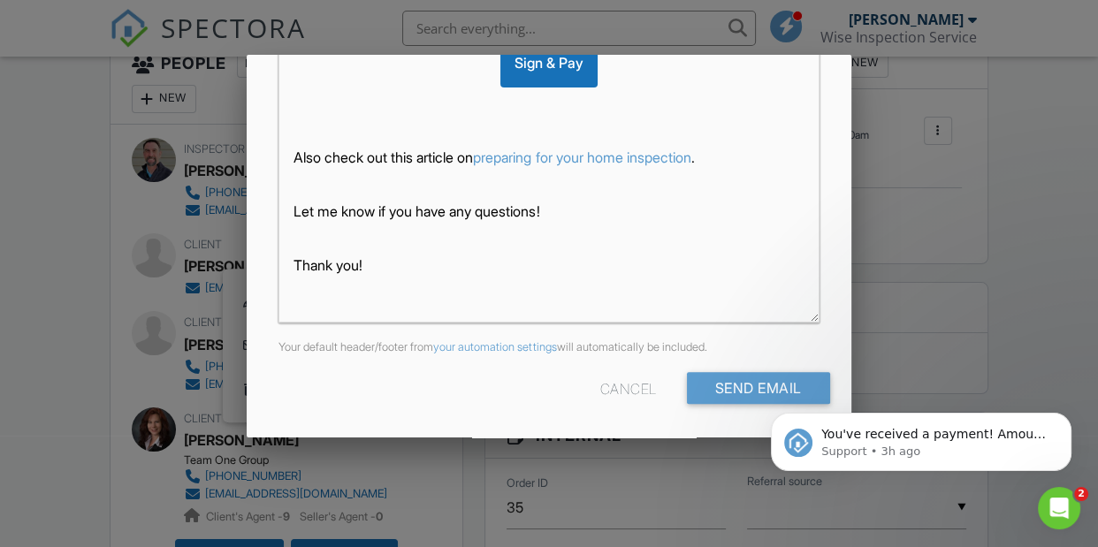
click at [754, 383] on body "You've received a payment! Amount $605.00 Fee $0.00 Net $605.00 Transaction # p…" at bounding box center [922, 438] width 340 height 110
click at [768, 384] on body "You've received a payment! Amount $605.00 Fee $0.00 Net $605.00 Transaction # p…" at bounding box center [922, 438] width 340 height 110
click at [1036, 226] on div at bounding box center [549, 254] width 1098 height 684
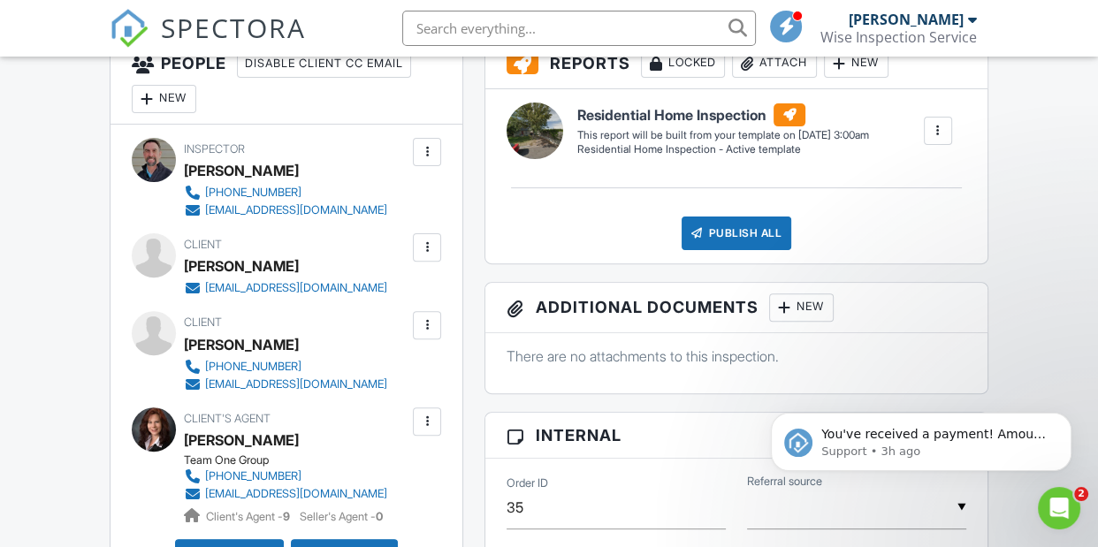
click at [428, 327] on div at bounding box center [427, 326] width 18 height 18
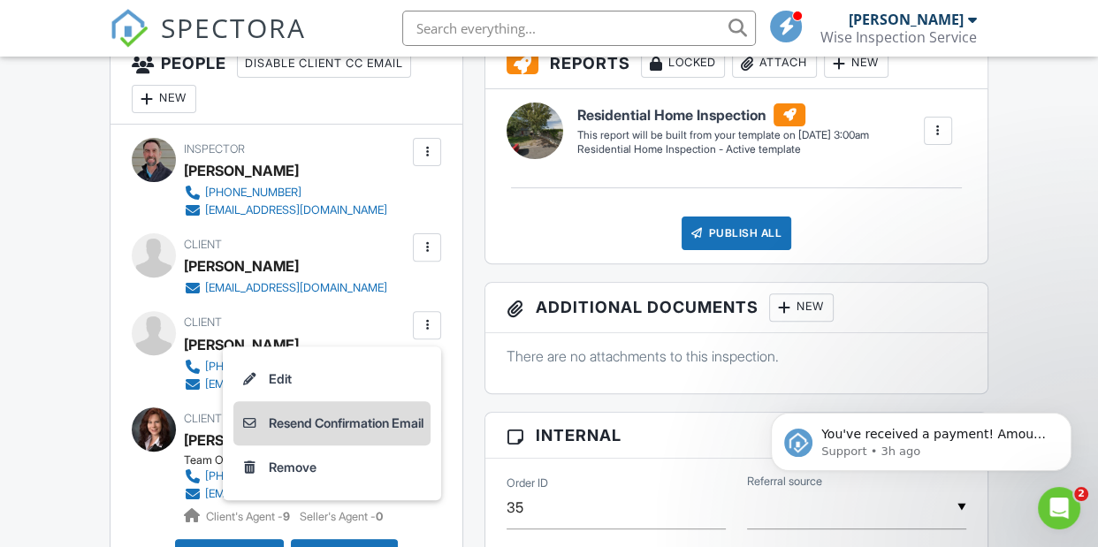
click at [361, 424] on li "Resend Confirmation Email" at bounding box center [331, 423] width 197 height 44
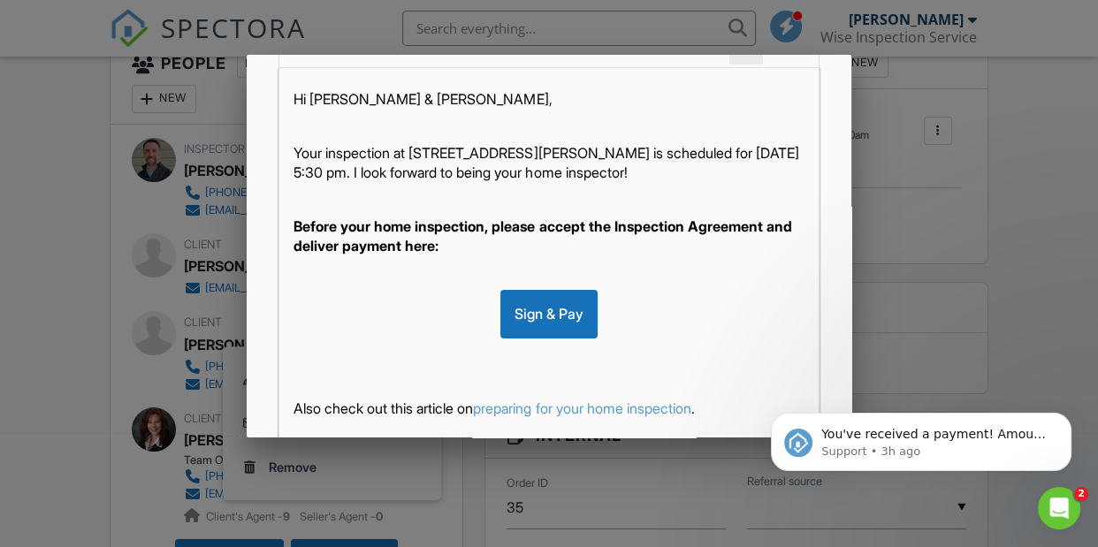
scroll to position [485, 0]
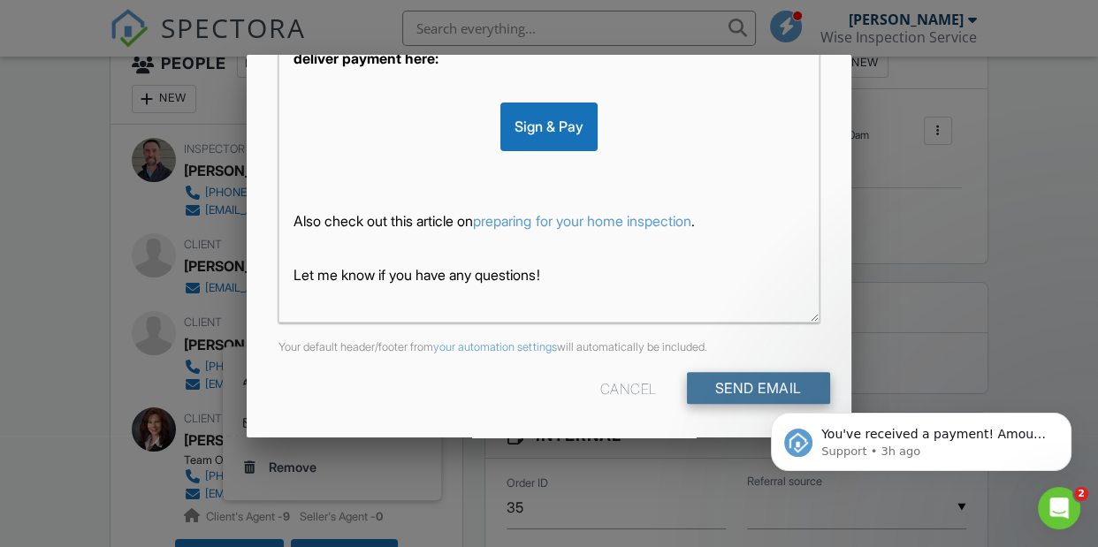
click at [749, 391] on input "Send Email" at bounding box center [758, 388] width 143 height 32
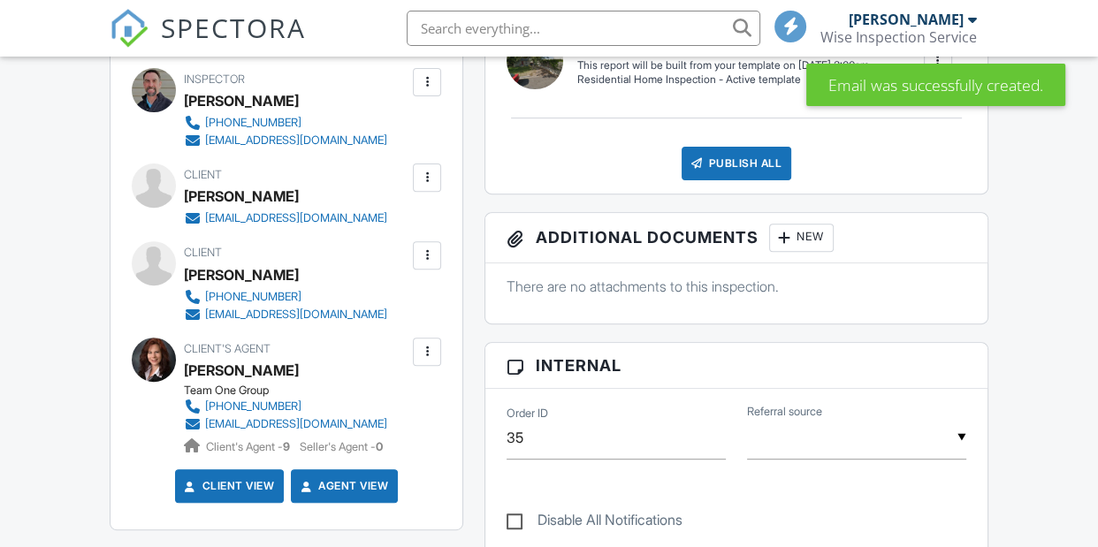
click at [428, 172] on div at bounding box center [427, 178] width 18 height 18
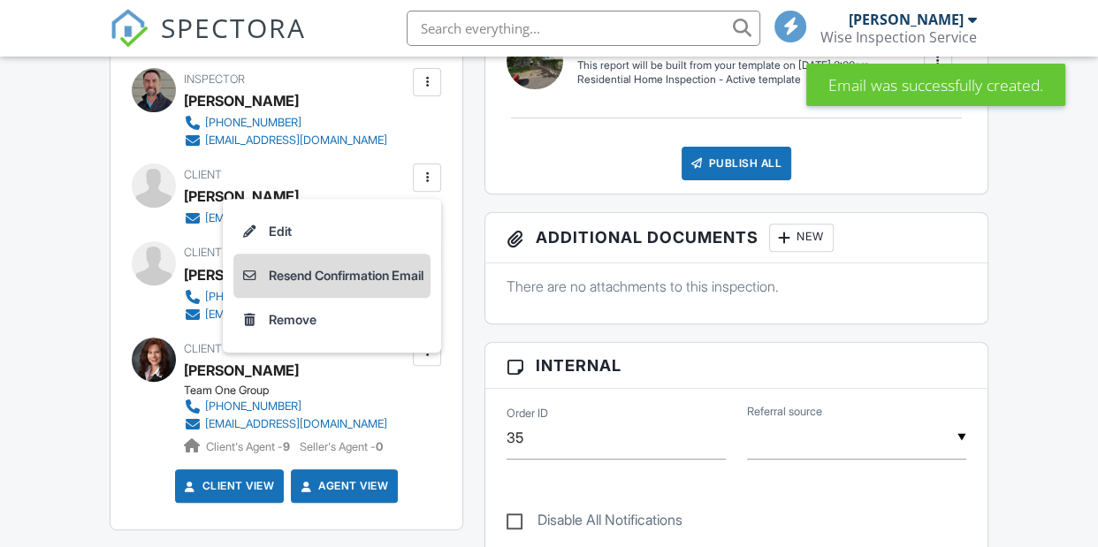
click at [349, 279] on li "Resend Confirmation Email" at bounding box center [331, 276] width 197 height 44
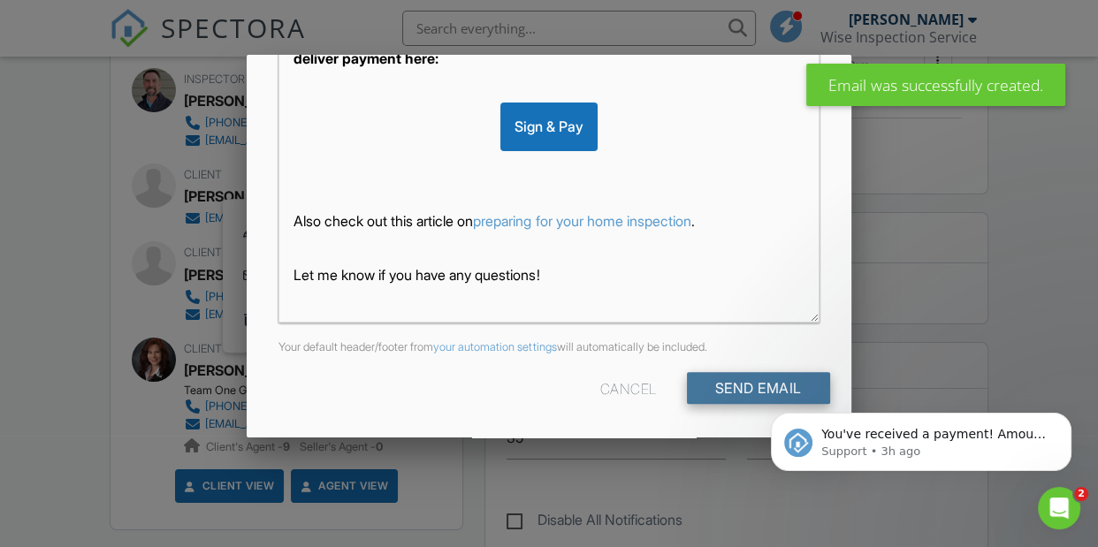
click at [748, 392] on input "Send Email" at bounding box center [758, 388] width 143 height 32
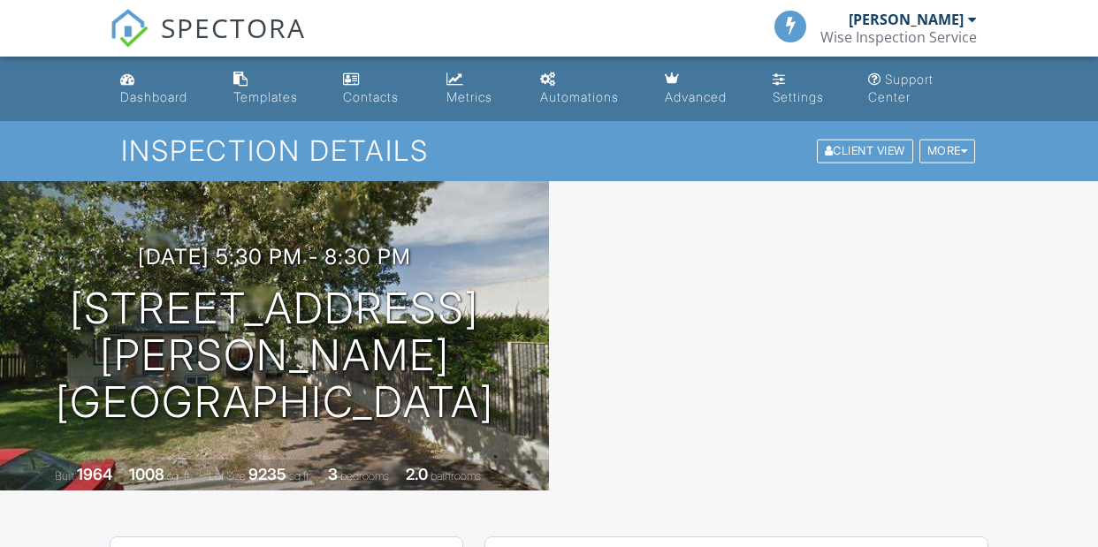
scroll to position [620, 0]
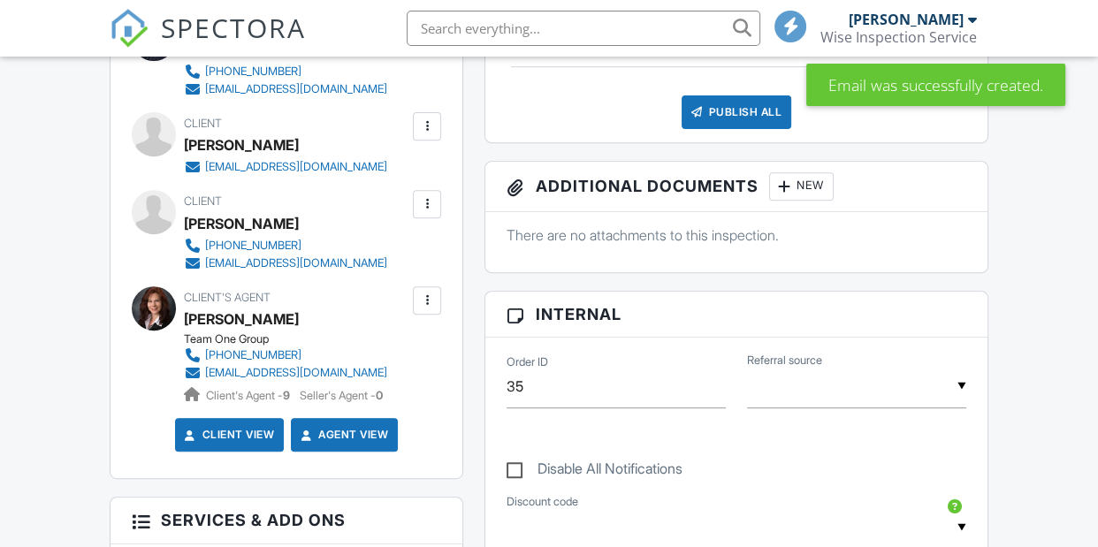
click at [426, 292] on div at bounding box center [427, 301] width 18 height 18
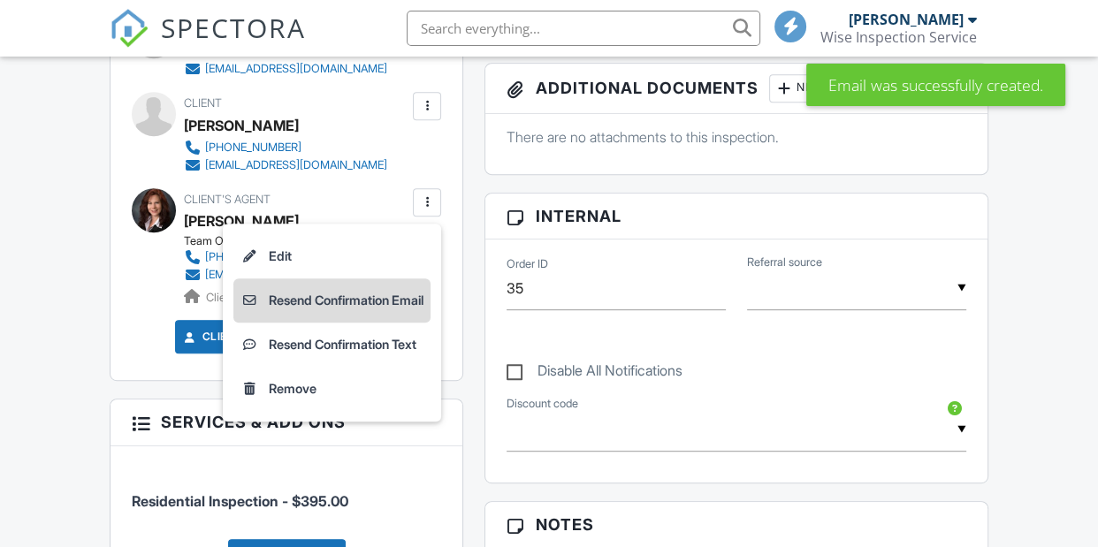
click at [355, 299] on li "Resend Confirmation Email" at bounding box center [331, 301] width 197 height 44
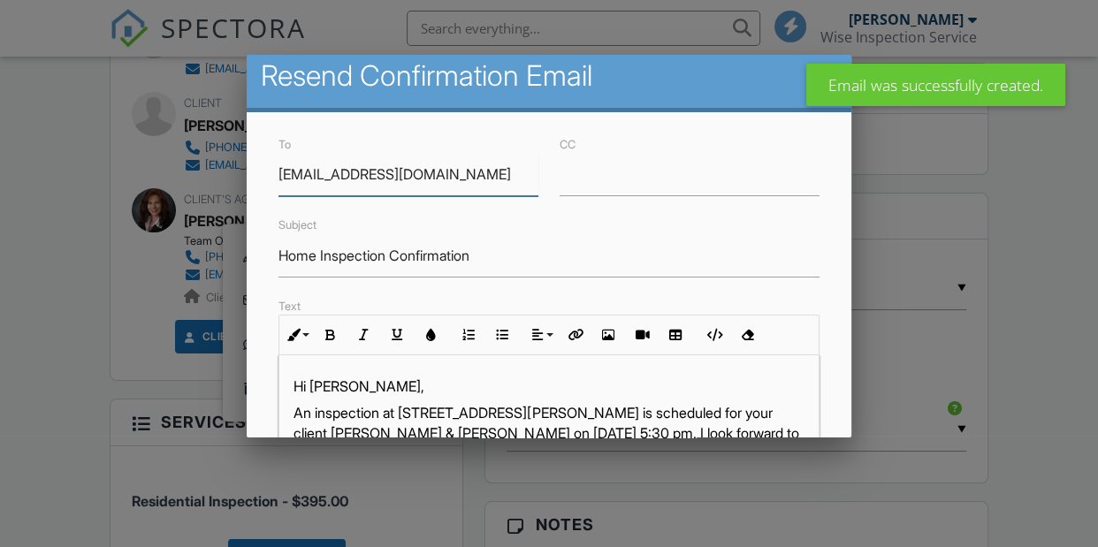
scroll to position [66, 0]
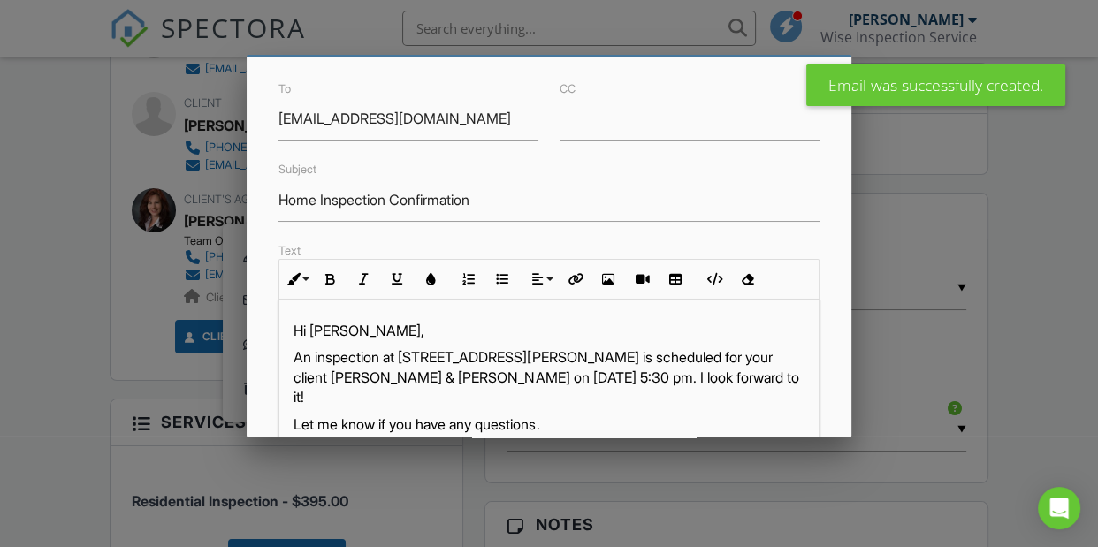
click at [396, 326] on p "Hi [PERSON_NAME]," at bounding box center [549, 330] width 510 height 19
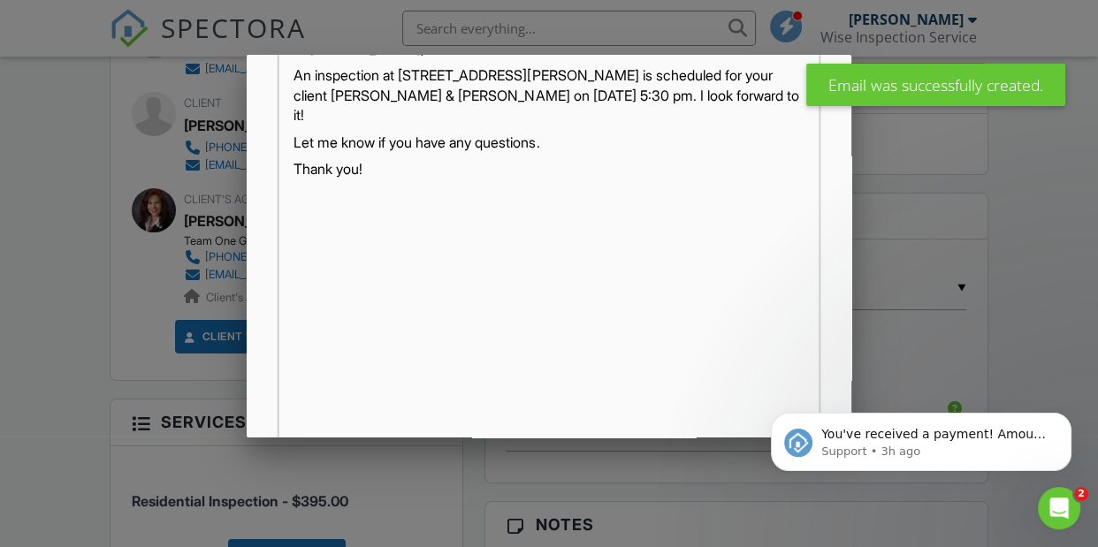
scroll to position [485, 0]
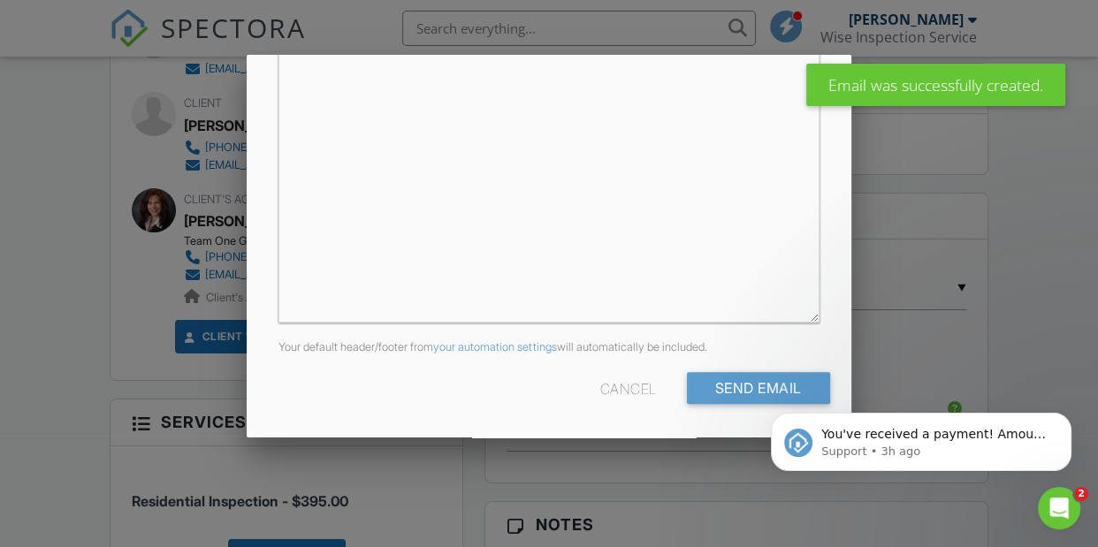
click html "You've received a payment! Amount $605.00 Fee $0.00 Net $605.00 Transaction # p…"
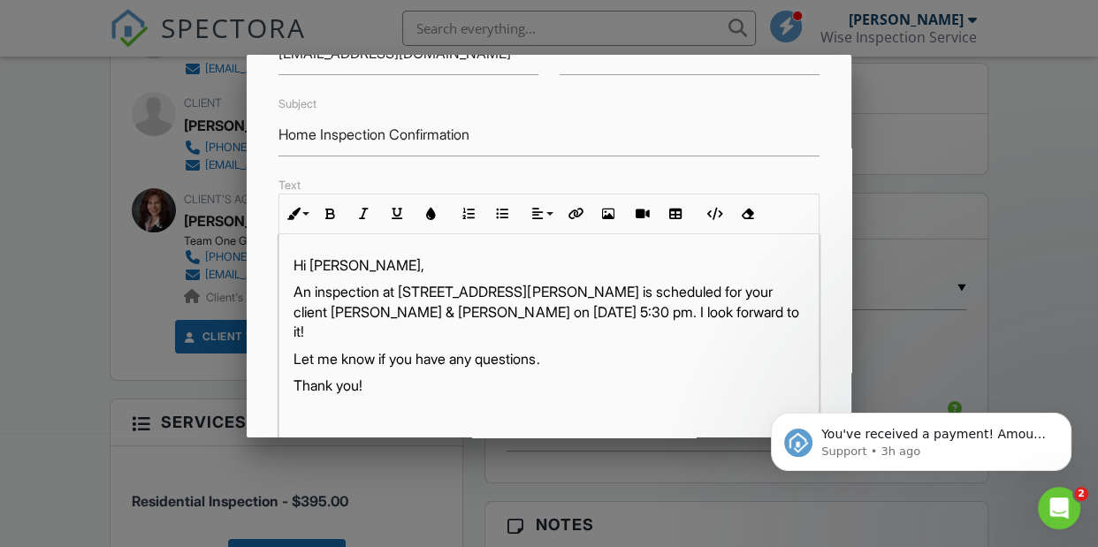
scroll to position [0, 0]
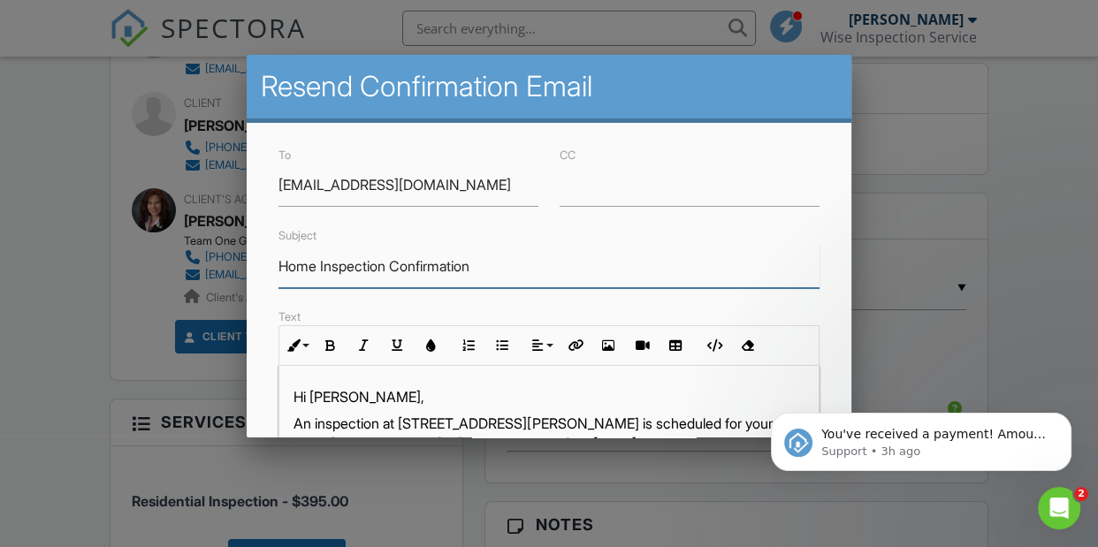
click at [535, 265] on input "Home Inspection Confirmation" at bounding box center [549, 266] width 540 height 43
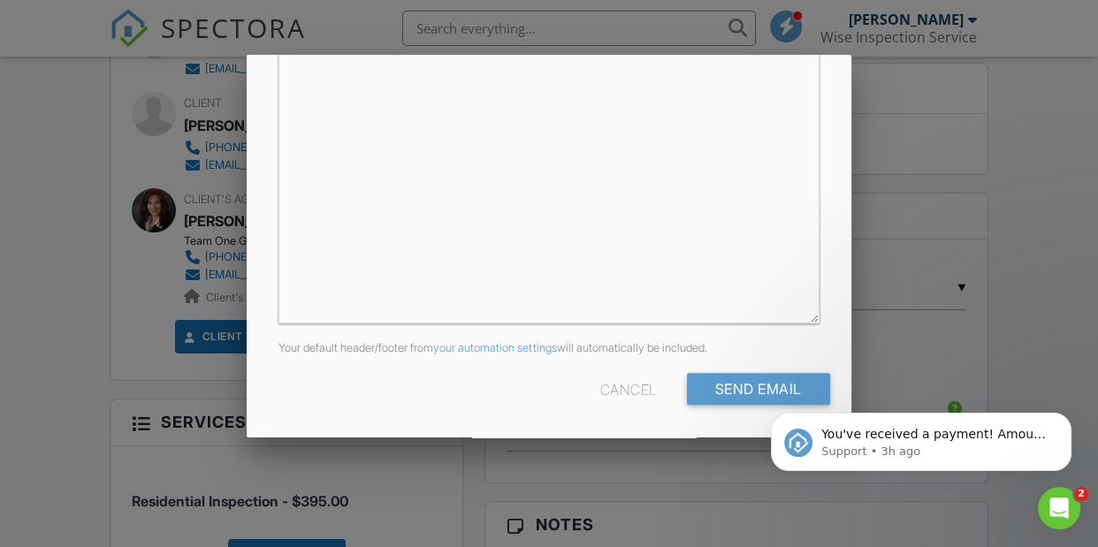
scroll to position [485, 0]
click at [740, 389] on input "Send Email" at bounding box center [758, 388] width 143 height 32
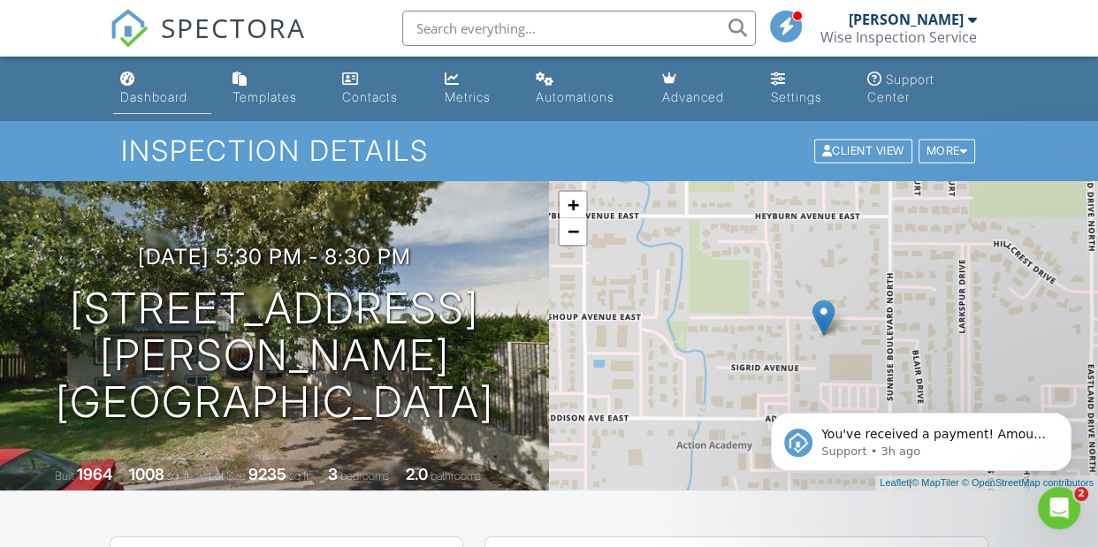
click at [155, 93] on div "Dashboard" at bounding box center [153, 96] width 67 height 15
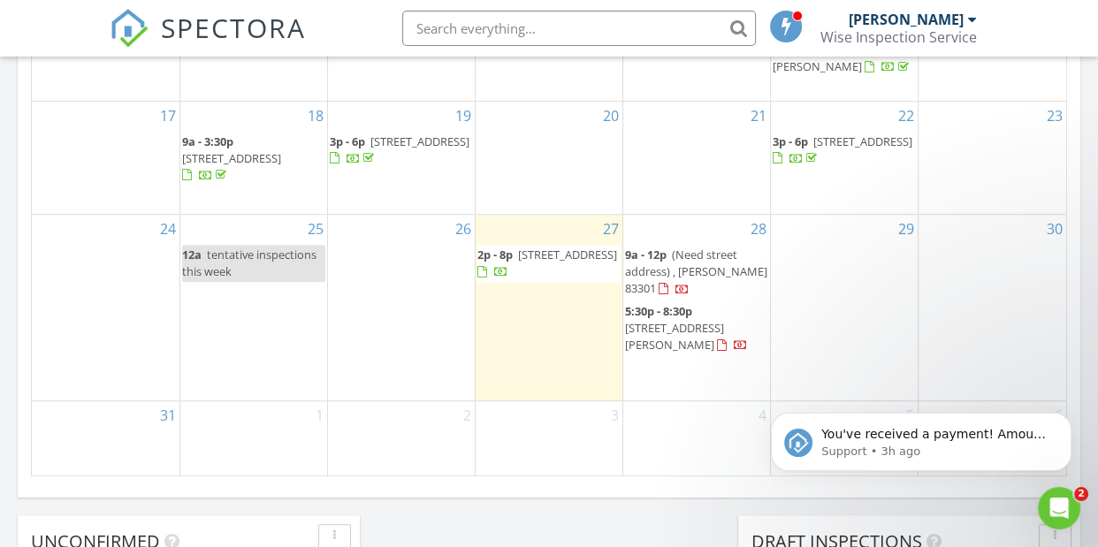
scroll to position [631, 0]
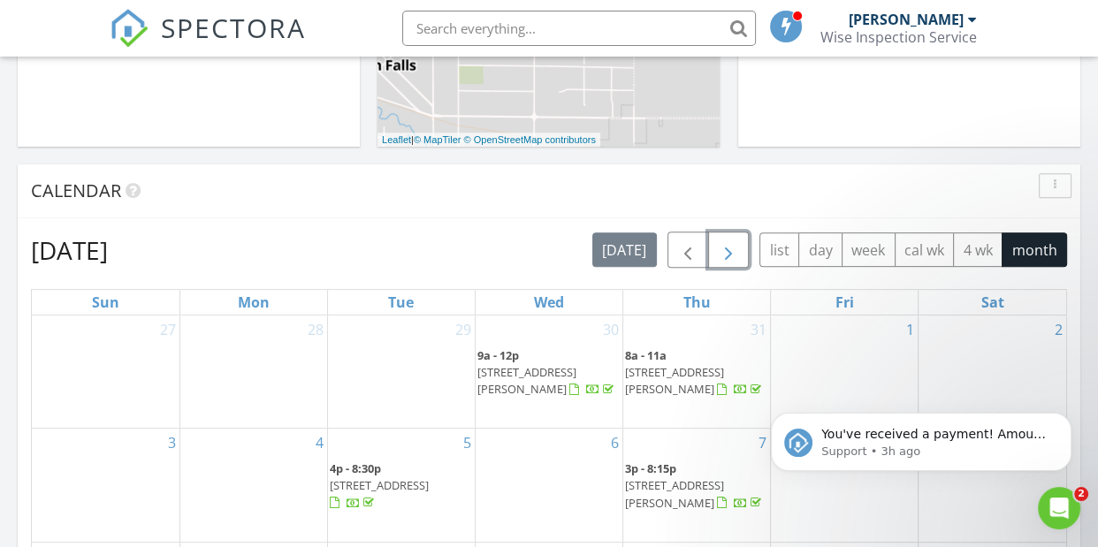
click at [723, 245] on span "button" at bounding box center [728, 250] width 21 height 21
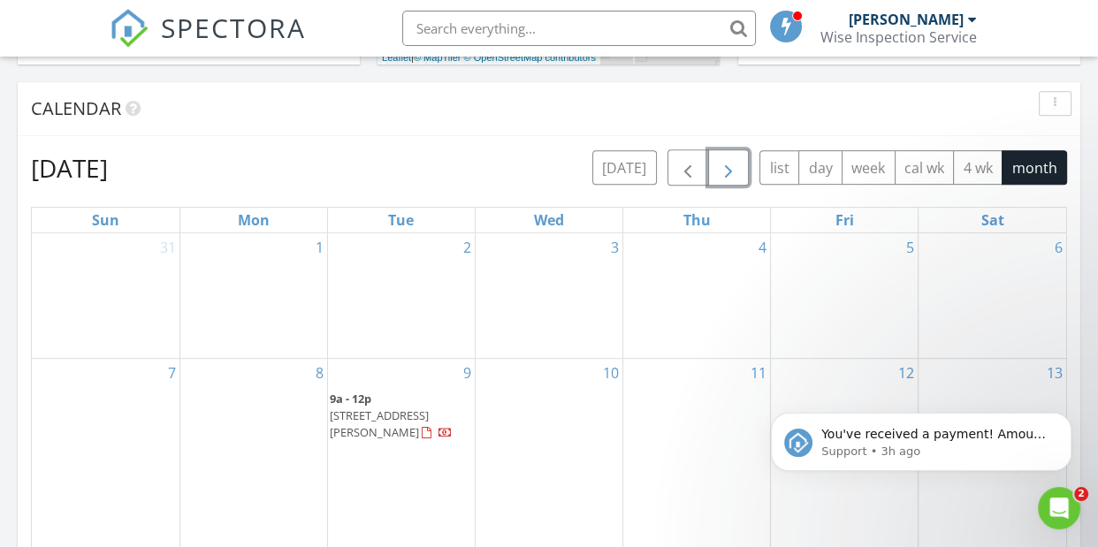
scroll to position [699, 0]
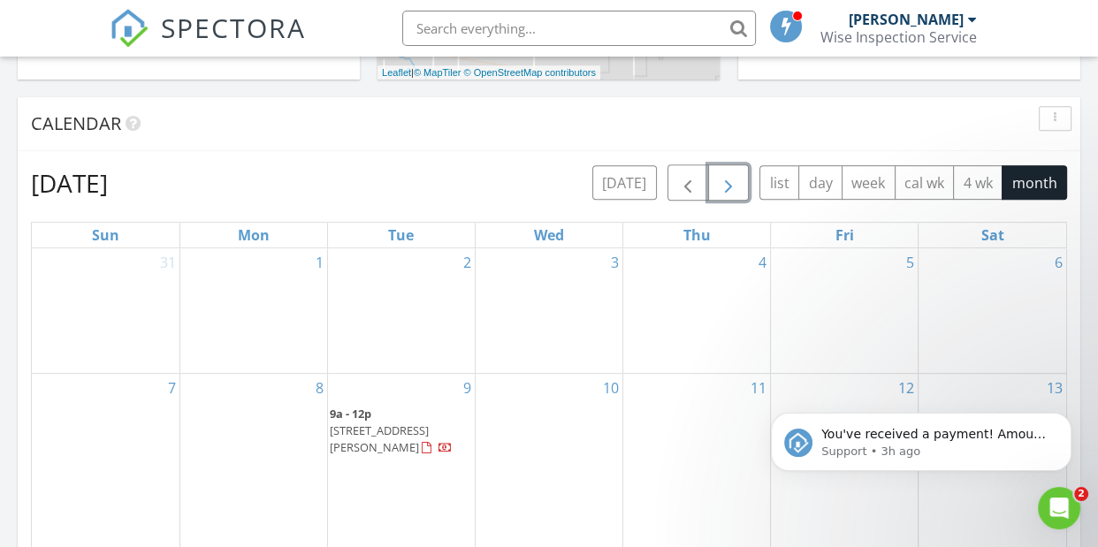
click at [421, 294] on div "2" at bounding box center [401, 310] width 147 height 125
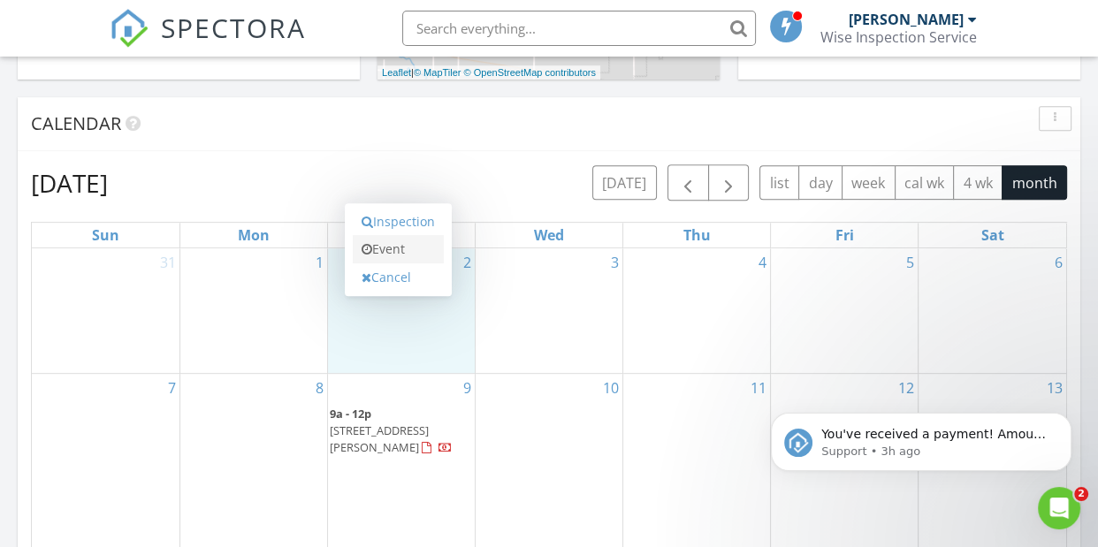
click at [389, 250] on link "Event" at bounding box center [398, 249] width 91 height 28
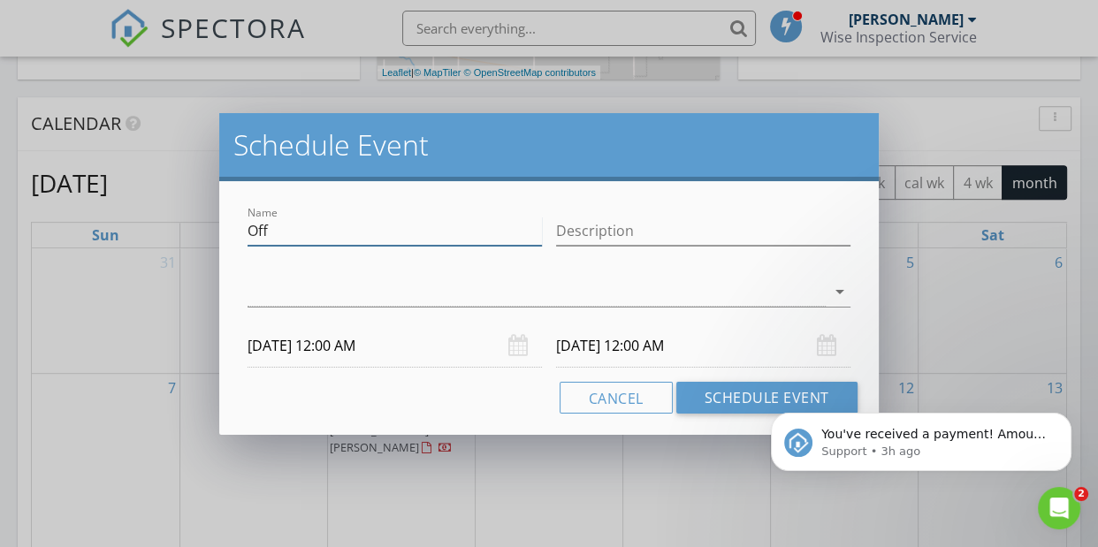
click at [368, 229] on input "Off" at bounding box center [395, 231] width 294 height 29
type input "O"
type input "2 [PERSON_NAME] inspections"
click at [577, 232] on input "Description" at bounding box center [703, 231] width 294 height 29
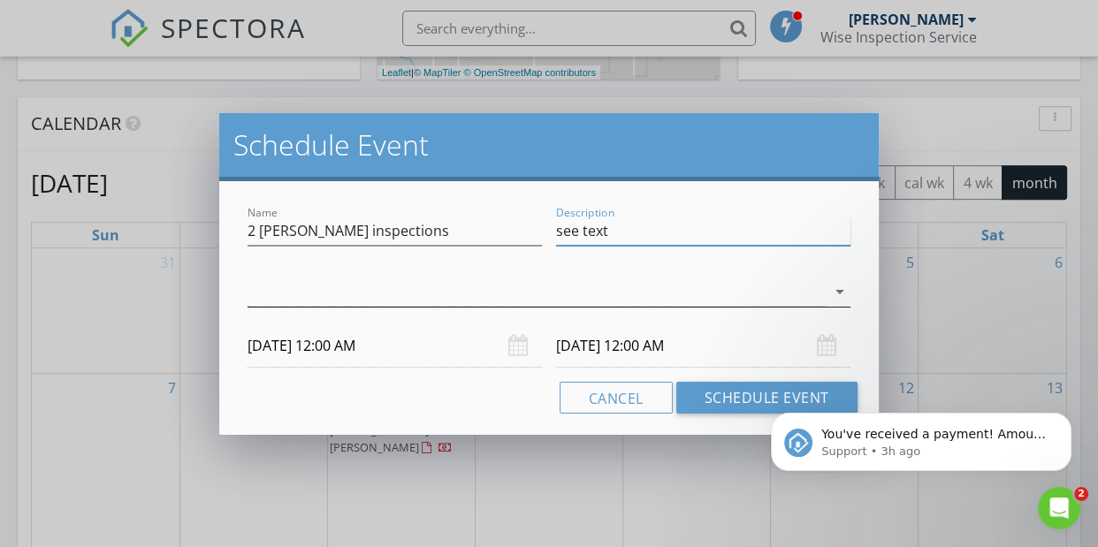
type input "see text"
click at [501, 282] on div at bounding box center [536, 292] width 577 height 29
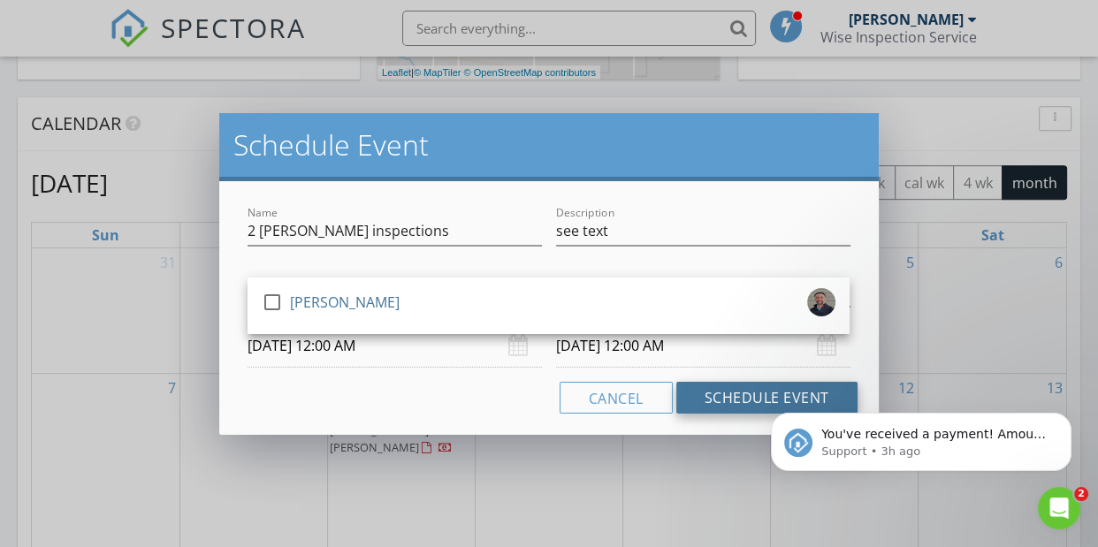
click at [738, 394] on button "Schedule Event" at bounding box center [766, 398] width 181 height 32
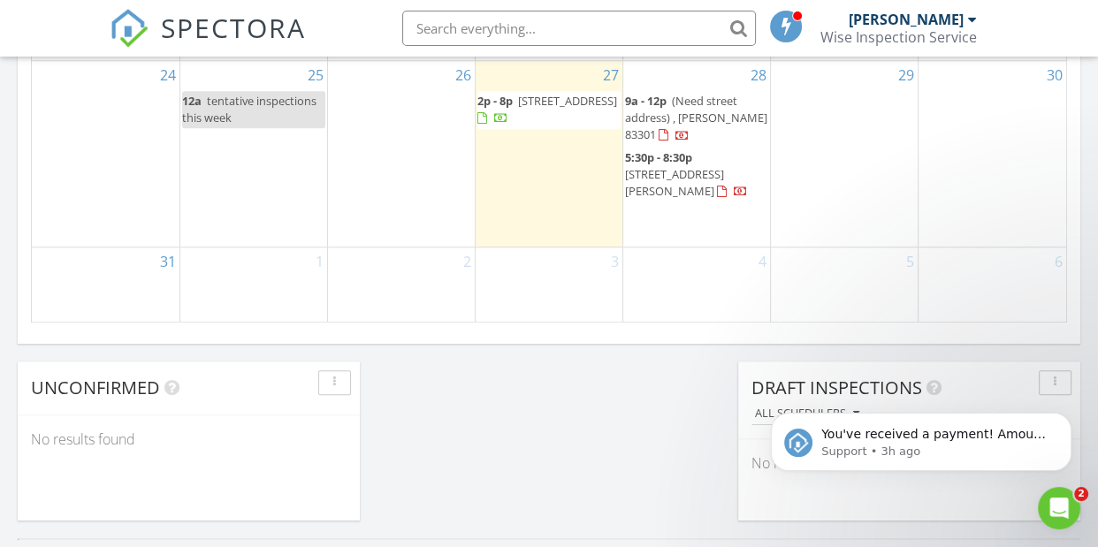
scroll to position [1310, 0]
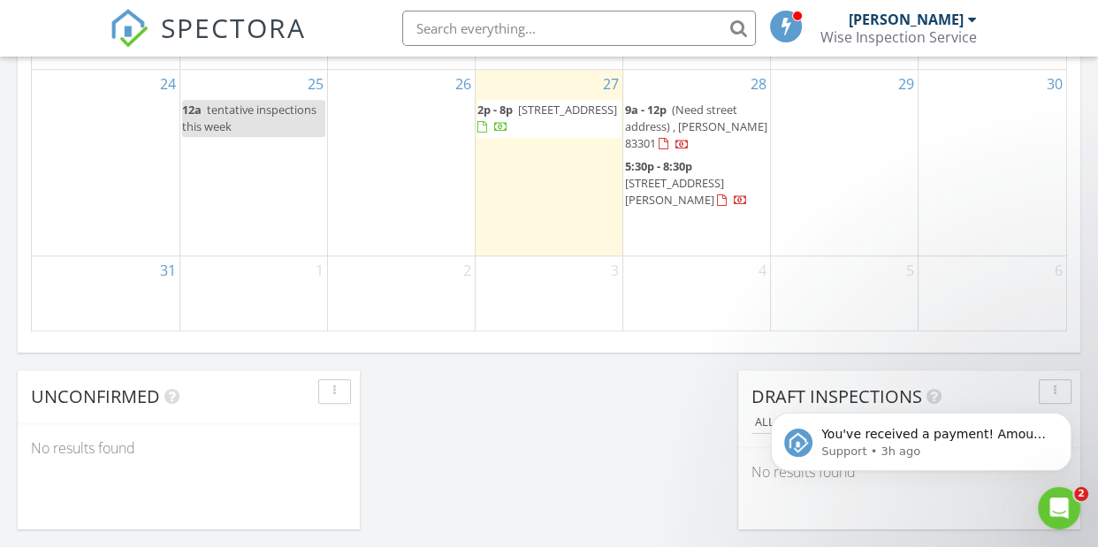
click at [440, 297] on div "2" at bounding box center [401, 293] width 147 height 74
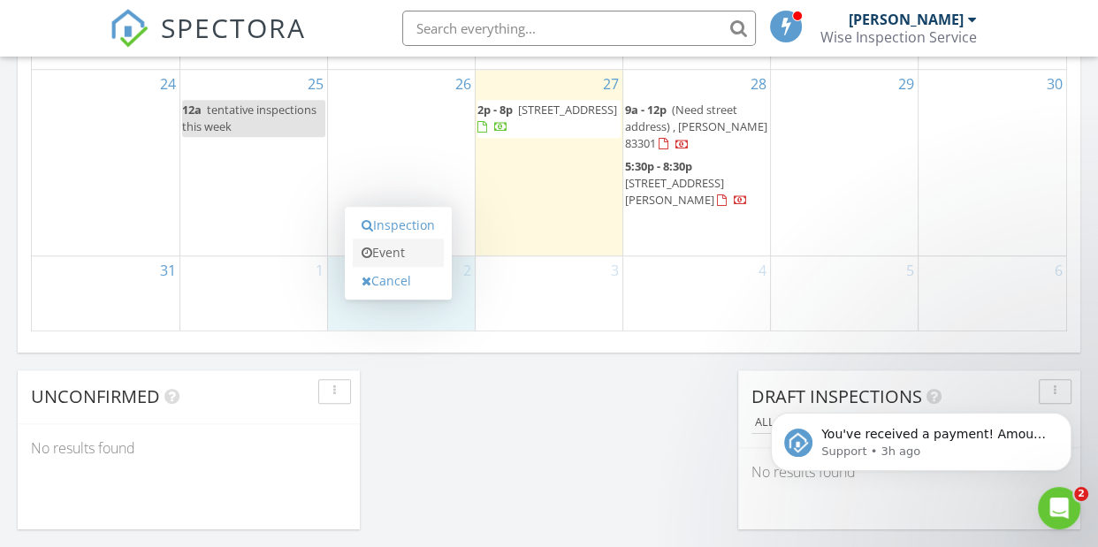
click at [389, 248] on link "Event" at bounding box center [398, 253] width 91 height 28
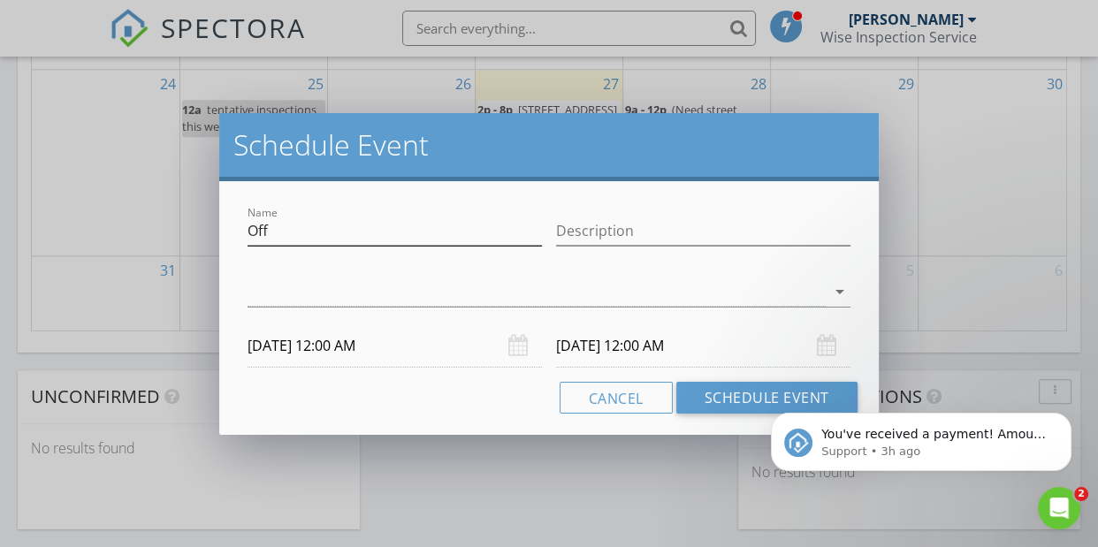
click at [332, 227] on input "Off" at bounding box center [395, 231] width 294 height 29
click at [316, 228] on input "Off" at bounding box center [395, 231] width 294 height 29
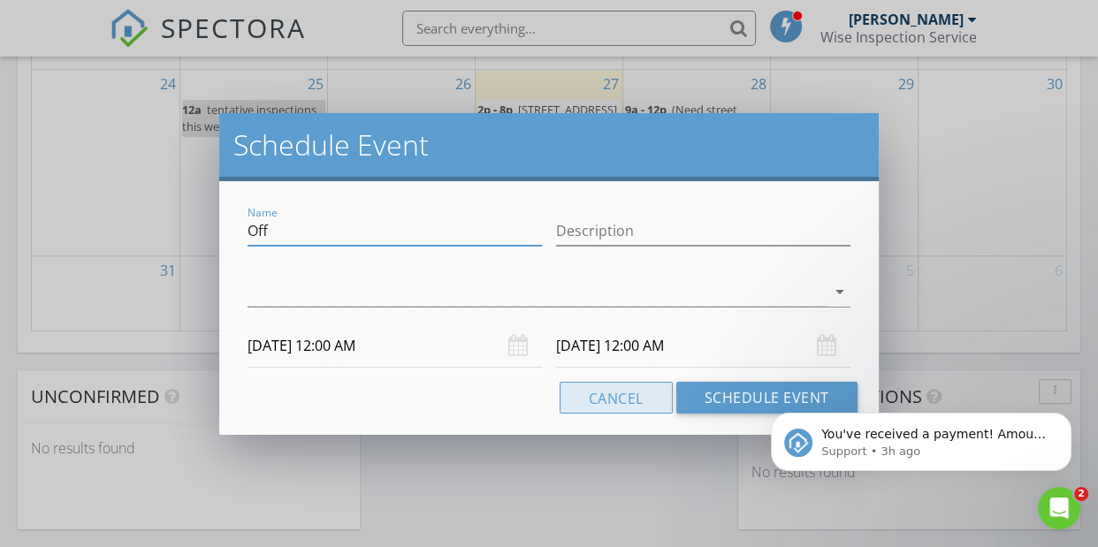
click at [614, 394] on button "Cancel" at bounding box center [616, 398] width 113 height 32
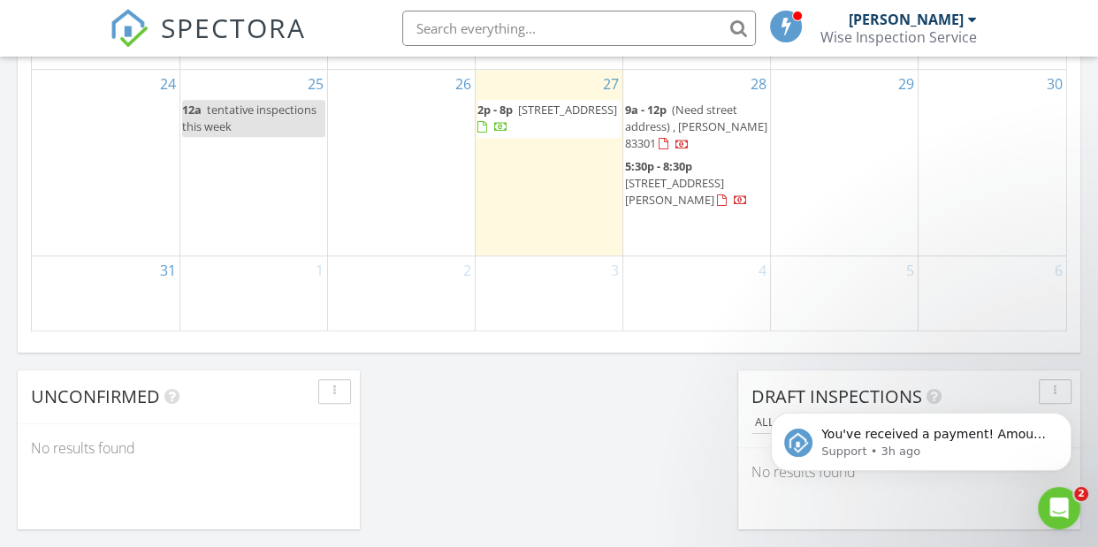
click at [428, 283] on div "2" at bounding box center [401, 293] width 147 height 74
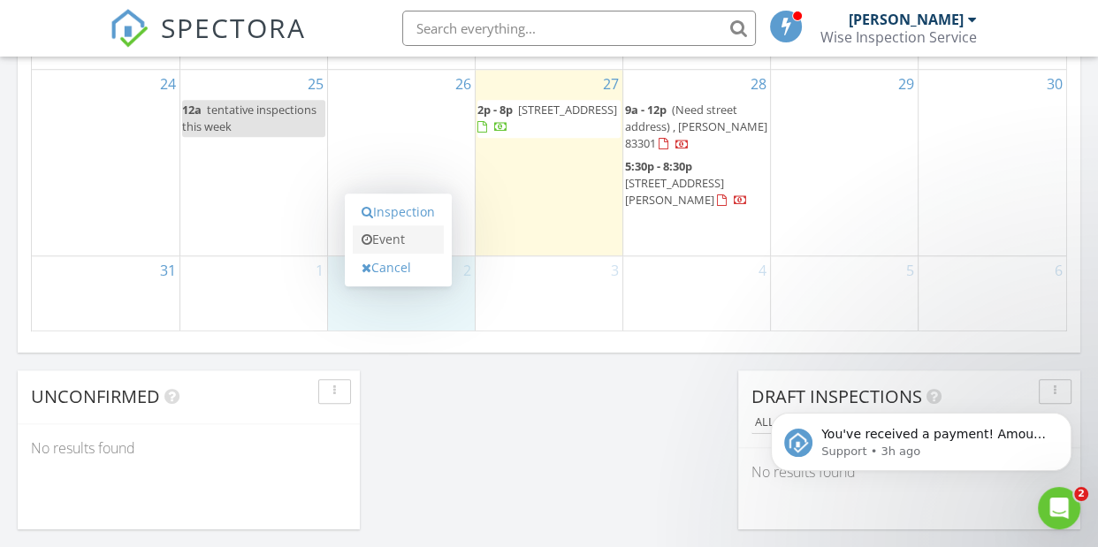
click at [392, 233] on link "Event" at bounding box center [398, 239] width 91 height 28
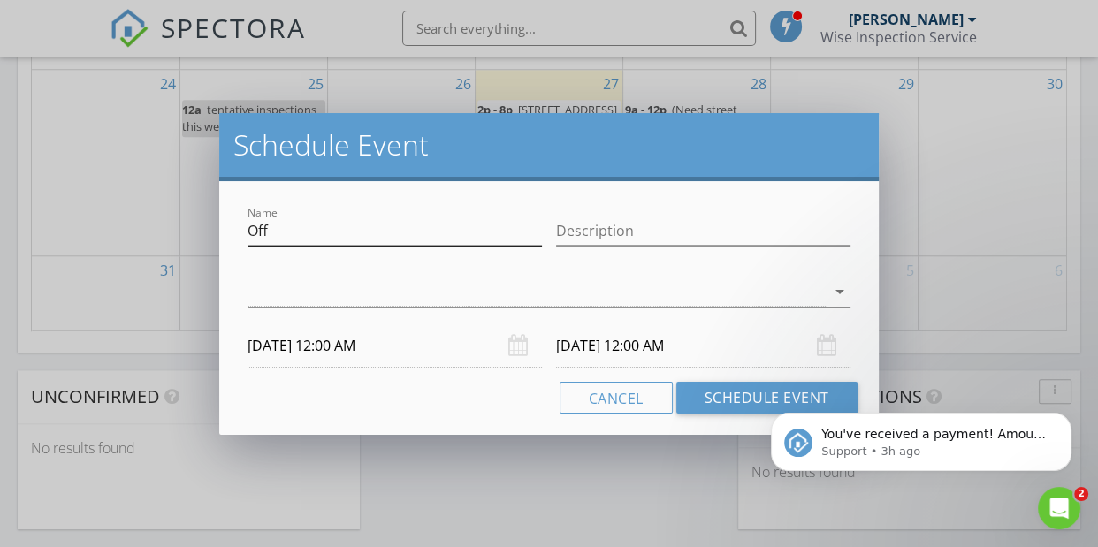
click at [333, 228] on input "Off" at bounding box center [395, 231] width 294 height 29
click at [282, 231] on input "Off" at bounding box center [395, 231] width 294 height 29
click at [277, 232] on input "Off" at bounding box center [395, 231] width 294 height 29
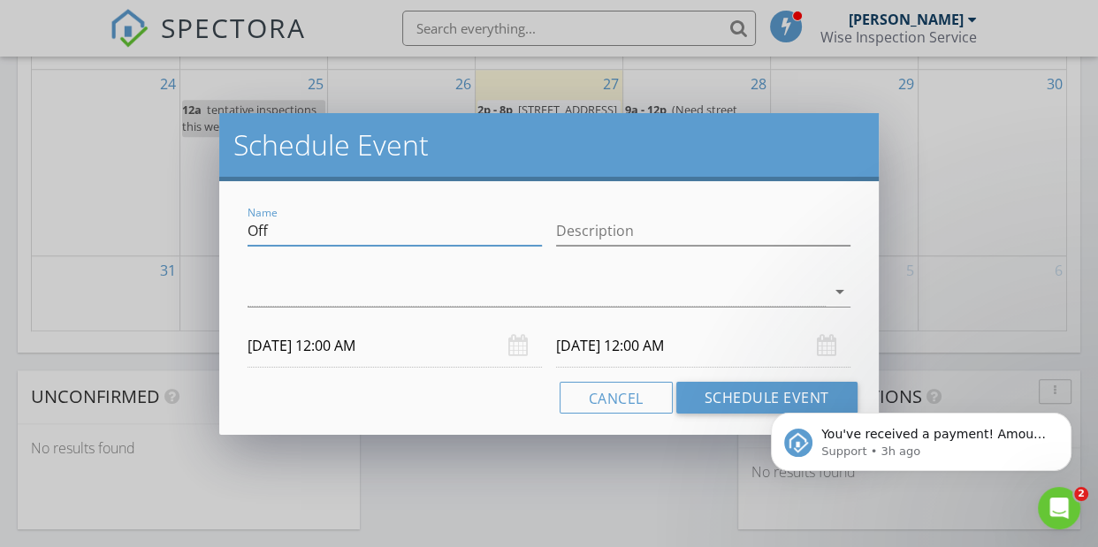
click at [276, 234] on input "Off" at bounding box center [395, 231] width 294 height 29
click at [279, 231] on input "Off" at bounding box center [395, 231] width 294 height 29
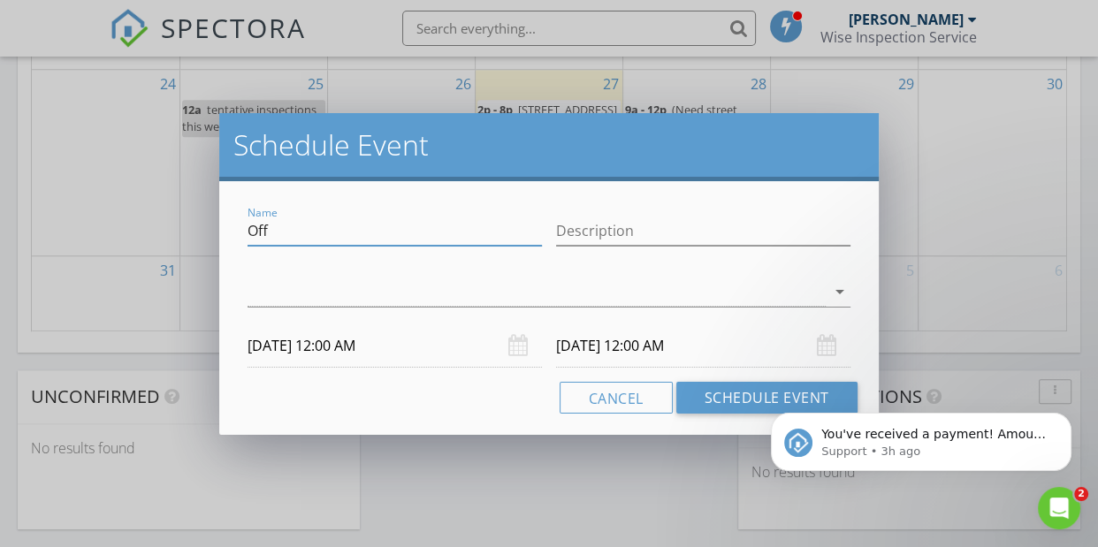
click at [279, 231] on input "Off" at bounding box center [395, 231] width 294 height 29
click at [612, 401] on button "Cancel" at bounding box center [616, 398] width 113 height 32
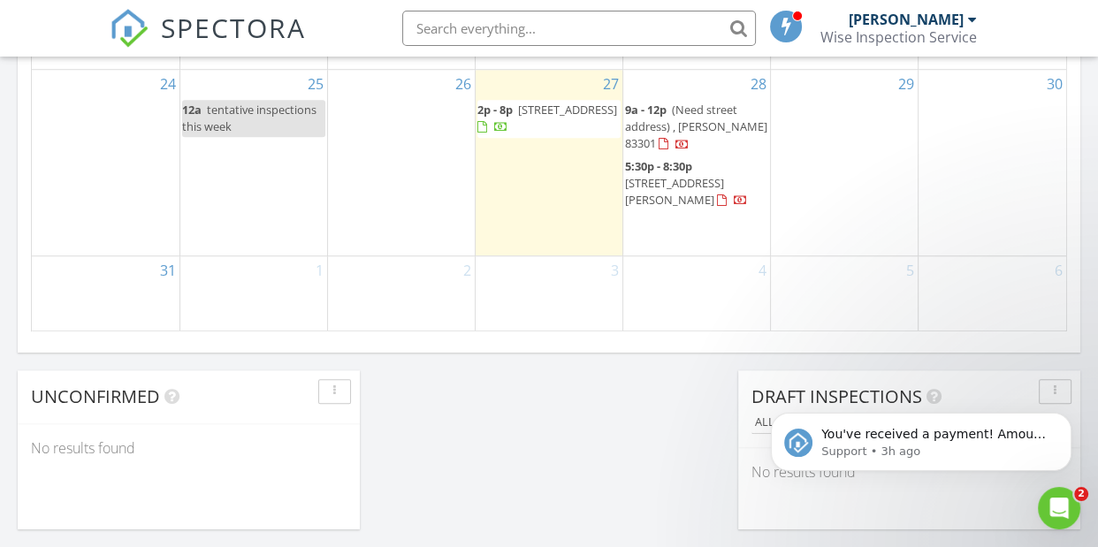
click at [392, 290] on div "2" at bounding box center [401, 293] width 147 height 74
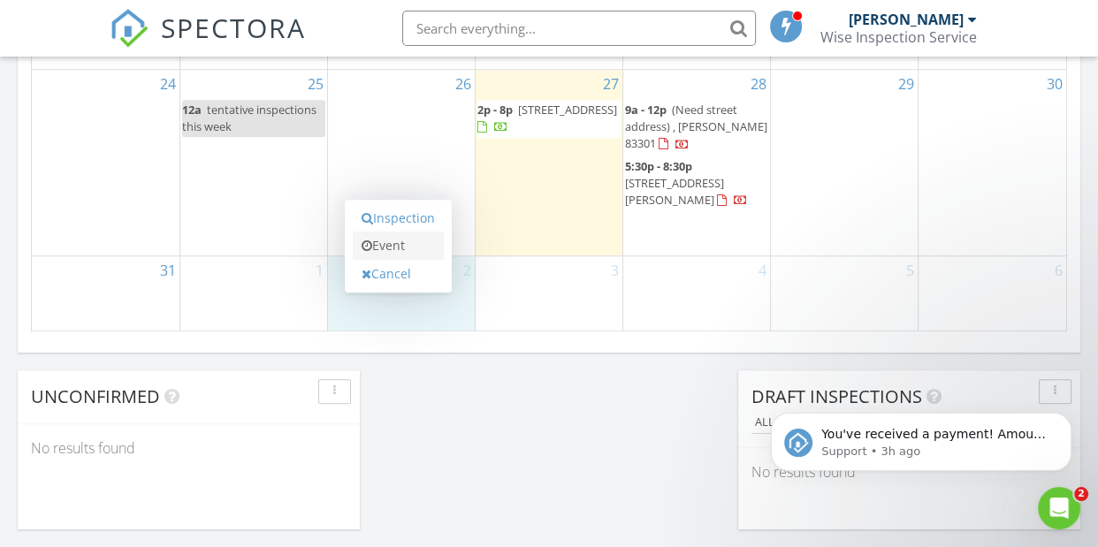
click at [393, 245] on link "Event" at bounding box center [398, 246] width 91 height 28
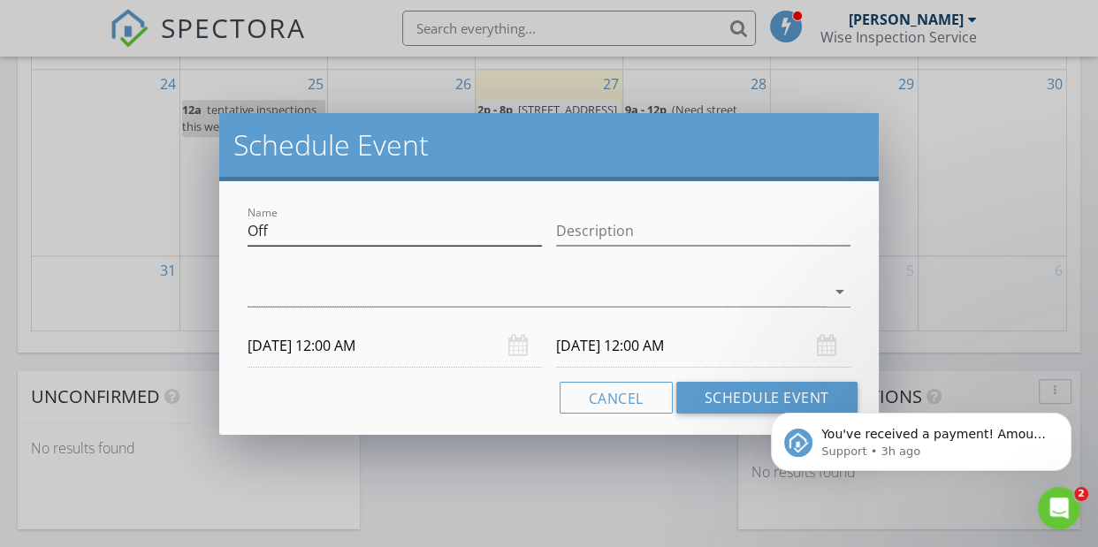
click at [294, 226] on input "Off" at bounding box center [395, 231] width 294 height 29
click at [281, 233] on input "Off" at bounding box center [395, 231] width 294 height 29
click at [645, 233] on input "Description" at bounding box center [703, 231] width 294 height 29
type input "Inspection"
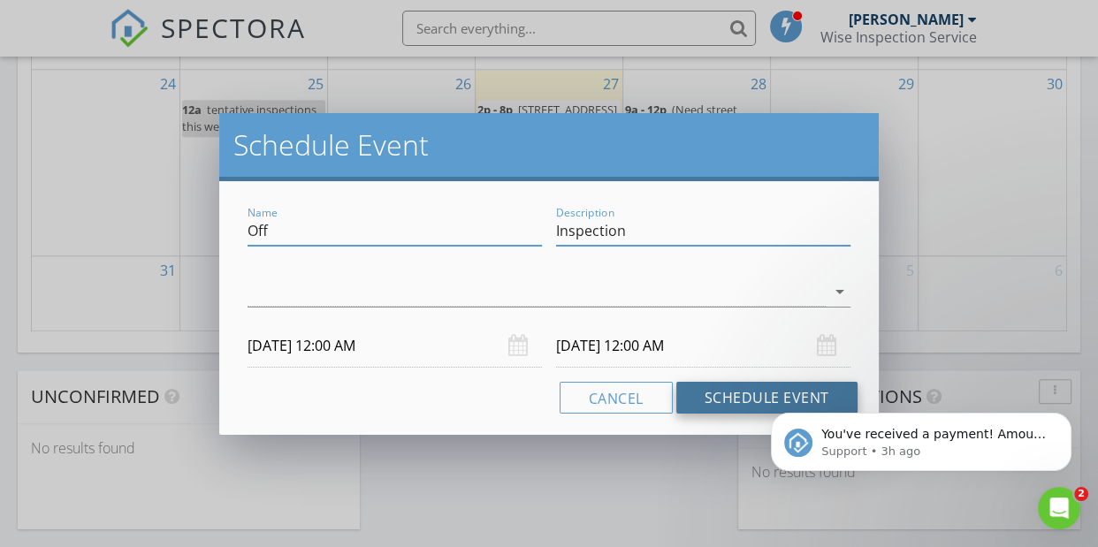
click at [744, 409] on button "Schedule Event" at bounding box center [766, 398] width 181 height 32
click at [452, 289] on div at bounding box center [536, 292] width 577 height 29
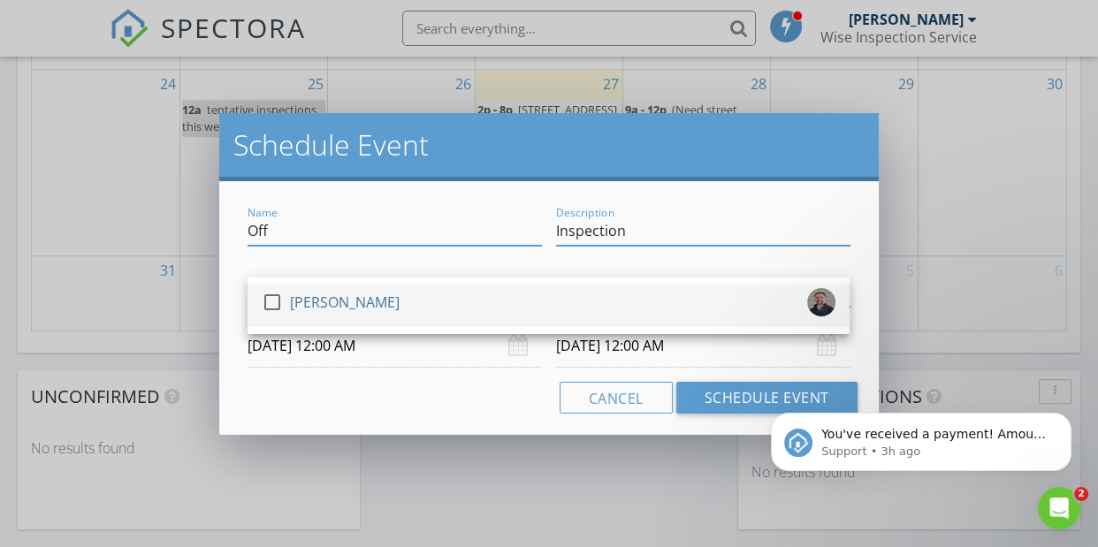
click at [268, 296] on div at bounding box center [272, 302] width 30 height 30
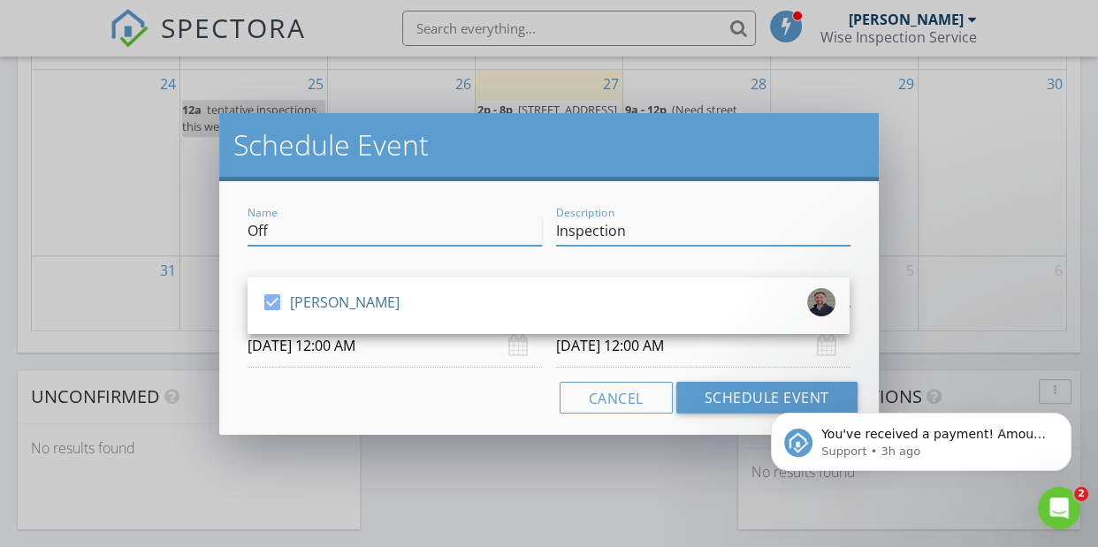
click at [360, 225] on input "Off" at bounding box center [395, 231] width 294 height 29
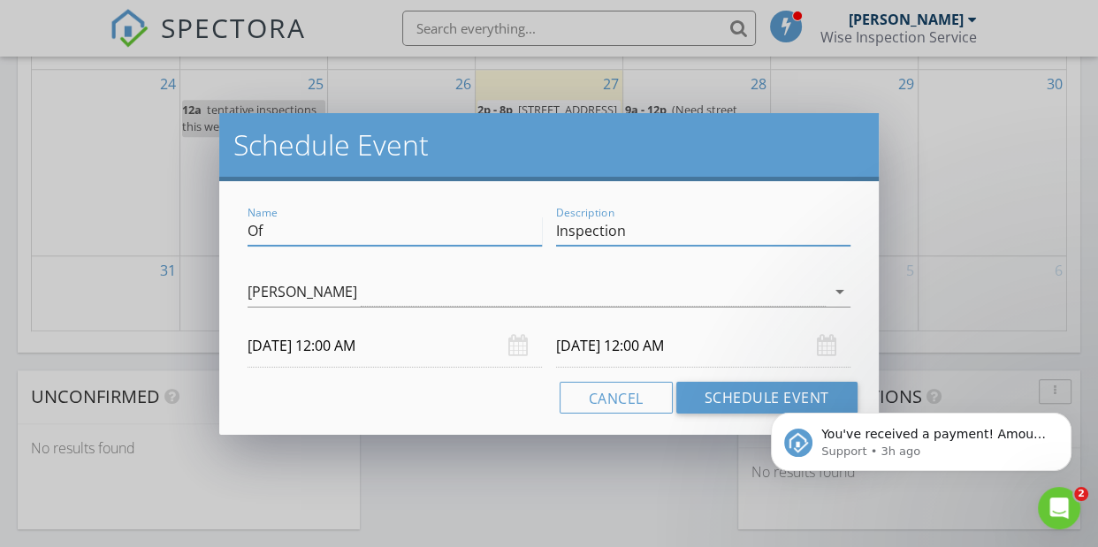
type input "O"
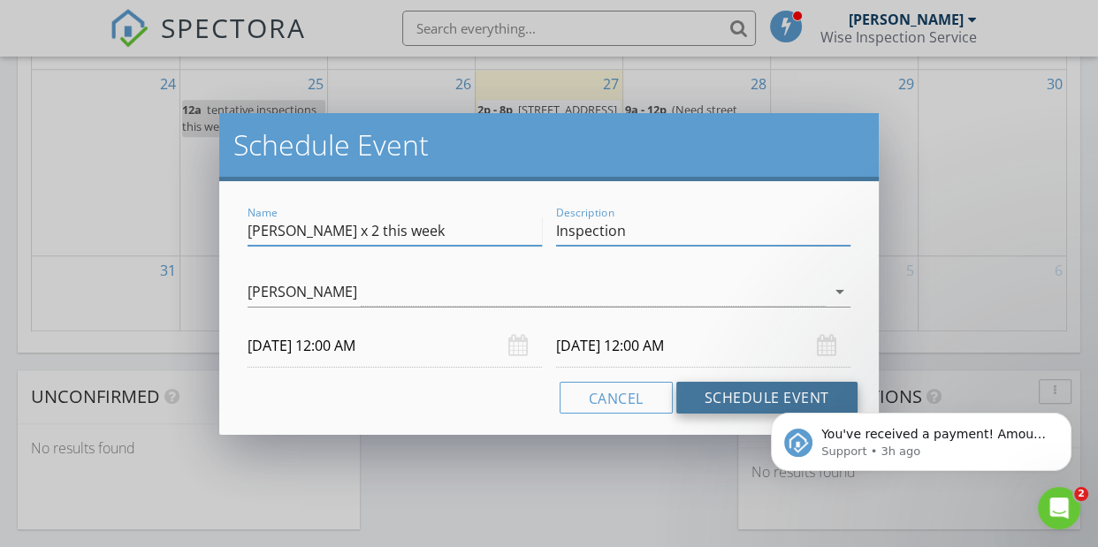
type input "[PERSON_NAME] x 2 this week"
click at [722, 400] on button "Schedule Event" at bounding box center [766, 398] width 181 height 32
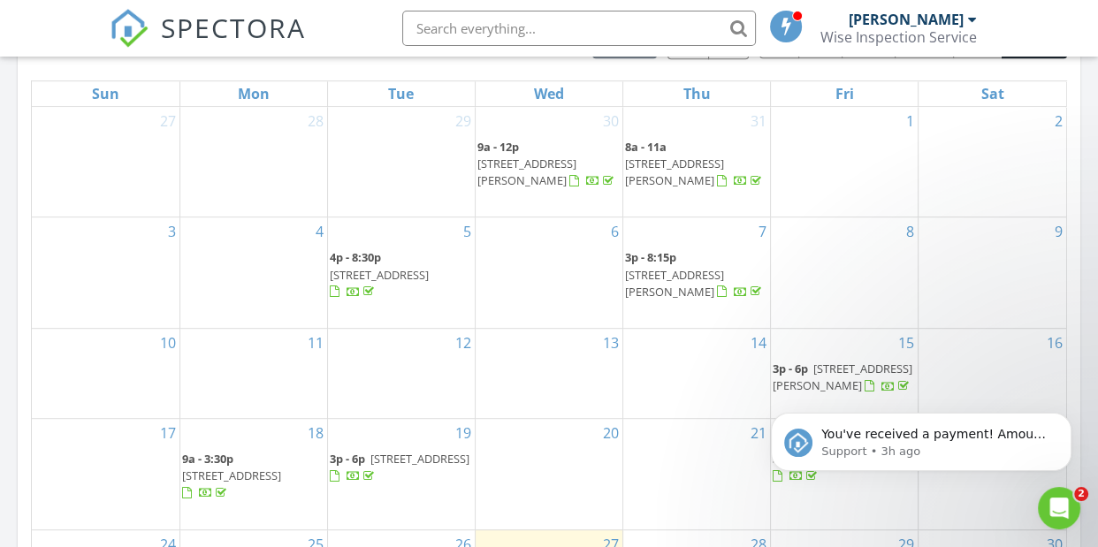
scroll to position [0, 0]
